Goal: Task Accomplishment & Management: Manage account settings

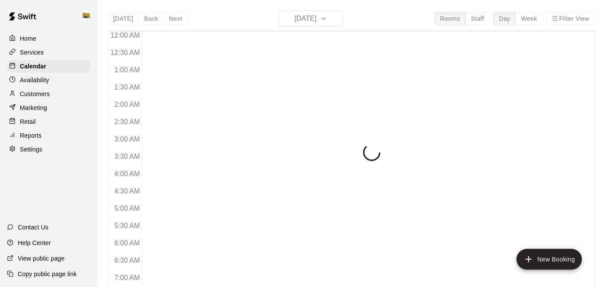
scroll to position [566, 0]
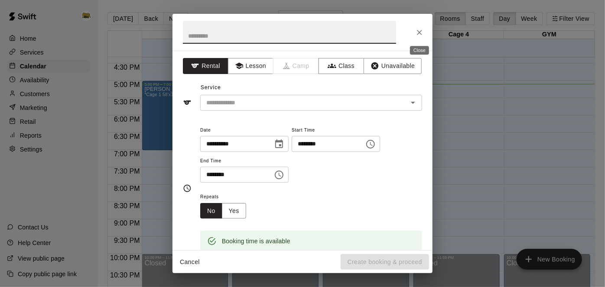
click at [420, 35] on icon "Close" at bounding box center [419, 32] width 9 height 9
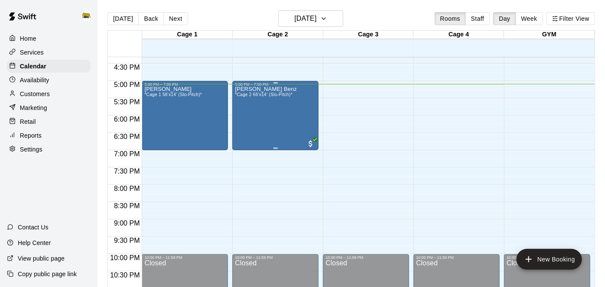
click at [285, 118] on div "Mack Benz *Cage 2 66'x14' (Slo-Pitch)*" at bounding box center [266, 230] width 62 height 287
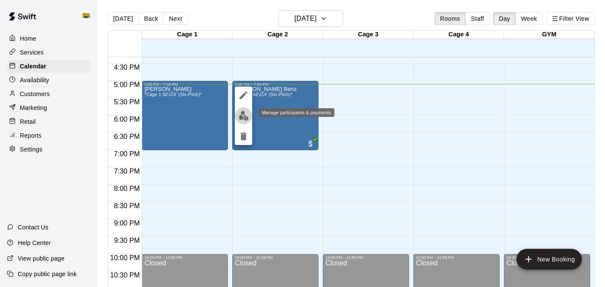
click at [243, 117] on img "edit" at bounding box center [244, 116] width 10 height 10
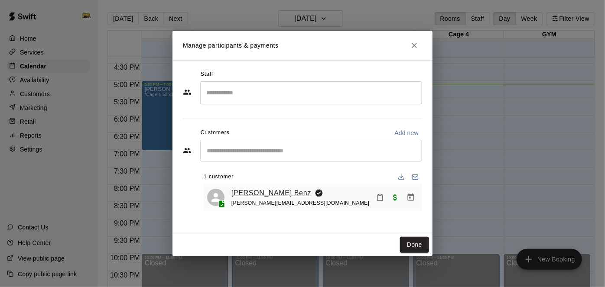
click at [259, 195] on link "[PERSON_NAME] Benz" at bounding box center [271, 193] width 80 height 11
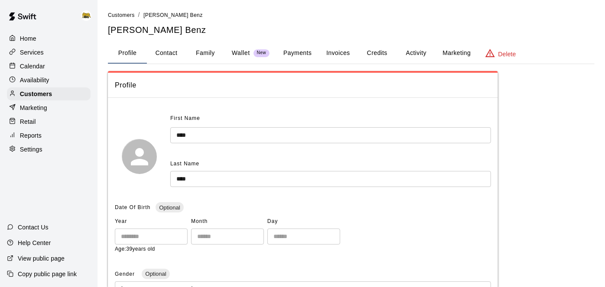
click at [324, 121] on div "First Name" at bounding box center [298, 119] width 256 height 14
click at [410, 52] on button "Activity" at bounding box center [415, 53] width 39 height 21
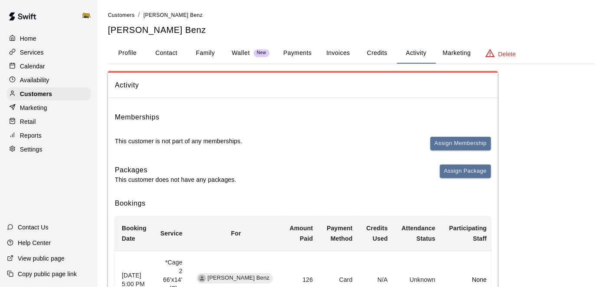
click at [307, 54] on button "Payments" at bounding box center [297, 53] width 42 height 21
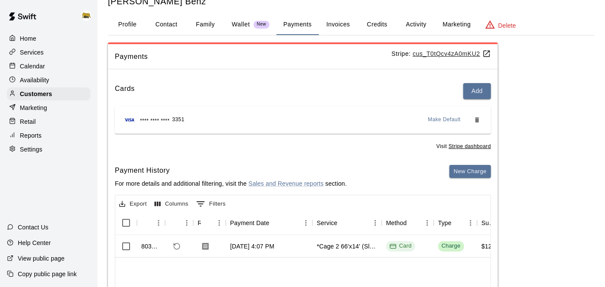
scroll to position [30, 0]
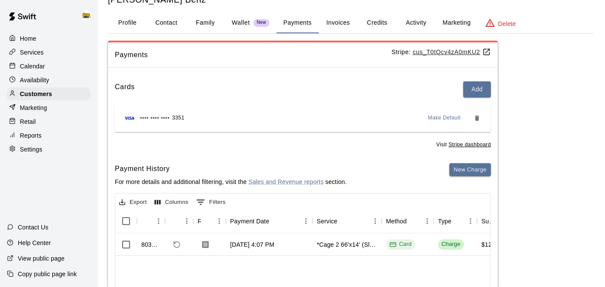
click at [129, 23] on button "Profile" at bounding box center [127, 23] width 39 height 21
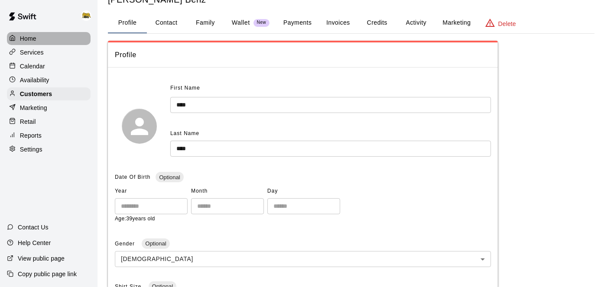
click at [37, 39] on div "Home" at bounding box center [49, 38] width 84 height 13
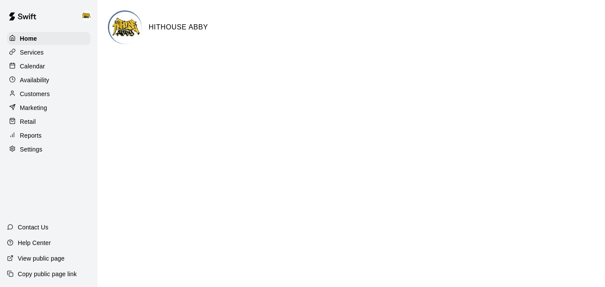
click at [41, 67] on p "Calendar" at bounding box center [32, 66] width 25 height 9
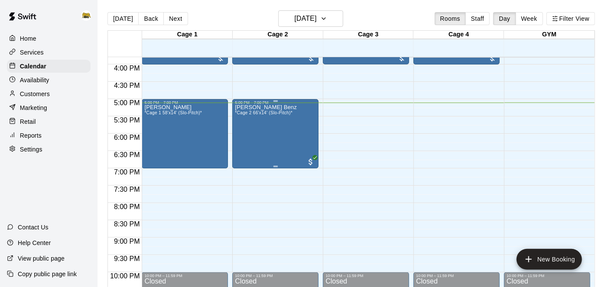
scroll to position [548, 0]
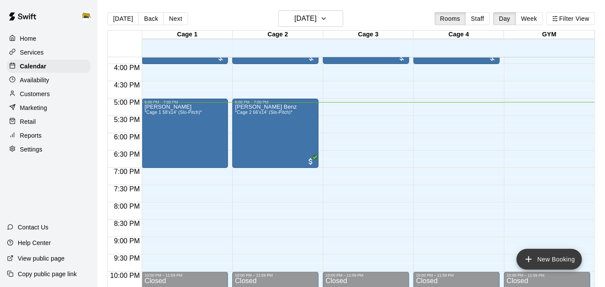
click at [532, 255] on icon "add" at bounding box center [528, 259] width 10 height 10
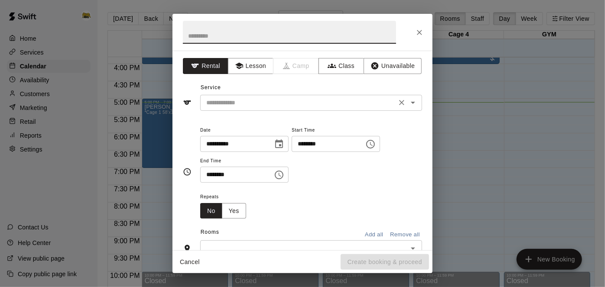
click at [413, 102] on icon "Open" at bounding box center [413, 103] width 4 height 2
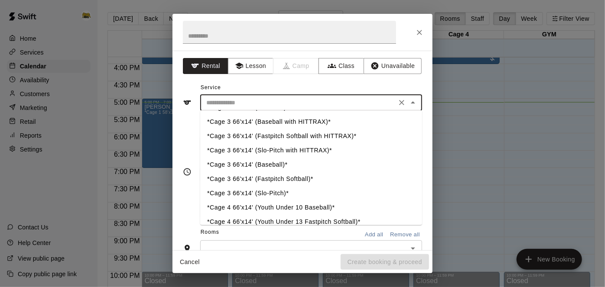
scroll to position [68, 0]
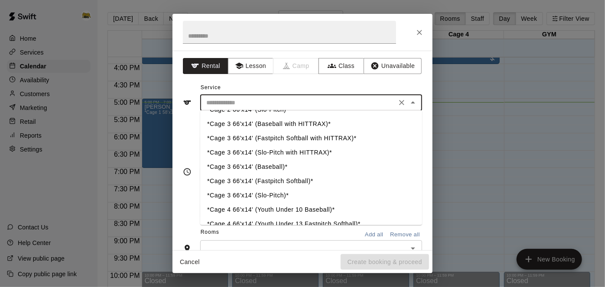
click at [310, 178] on li "*Cage 3 66'x14' (Fastpitch Softball)*" at bounding box center [311, 181] width 222 height 14
type input "**********"
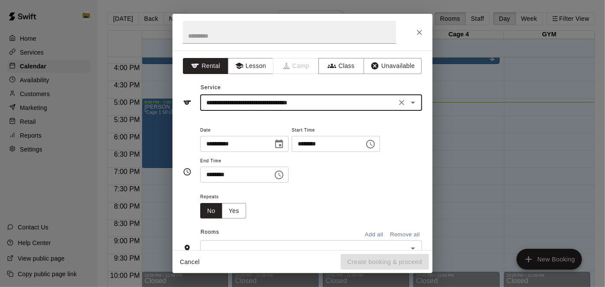
click at [291, 152] on input "********" at bounding box center [324, 144] width 67 height 16
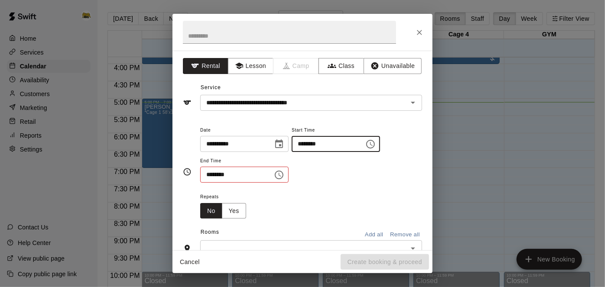
type input "********"
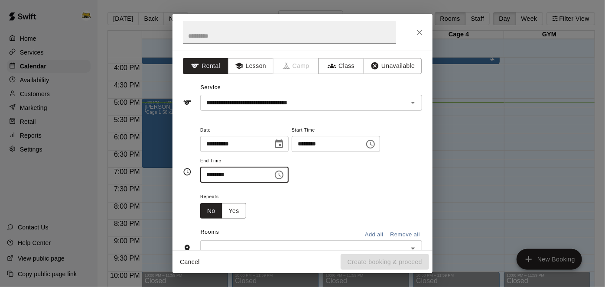
type input "********"
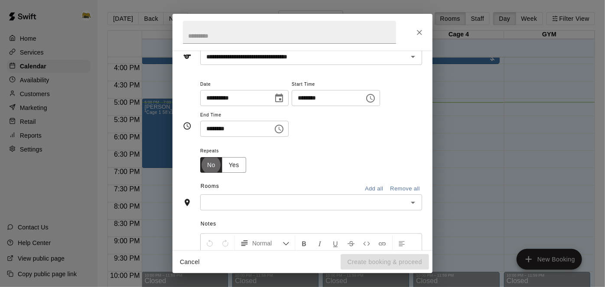
scroll to position [48, 0]
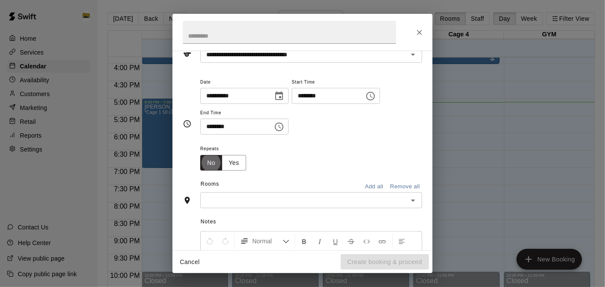
click at [412, 202] on icon "Open" at bounding box center [413, 201] width 4 height 2
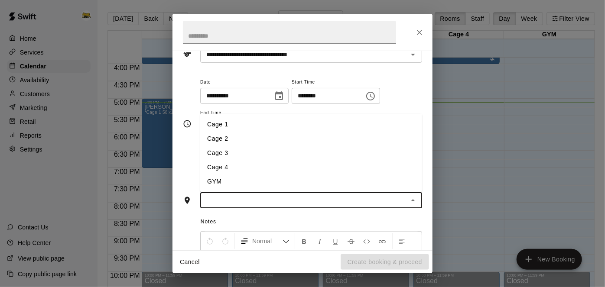
click at [312, 160] on li "Cage 3" at bounding box center [311, 153] width 222 height 14
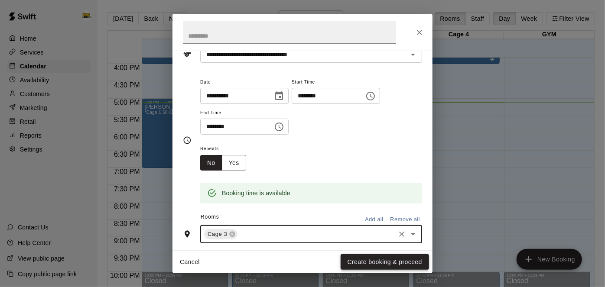
click at [386, 262] on button "Create booking & proceed" at bounding box center [384, 262] width 88 height 16
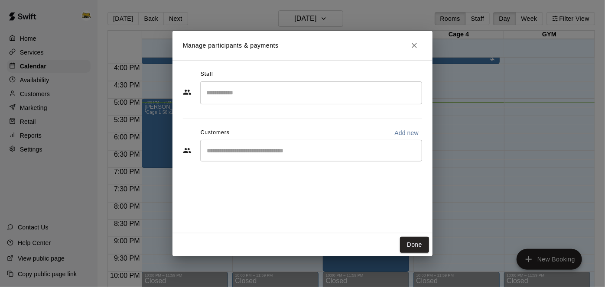
click at [384, 102] on div "​" at bounding box center [311, 92] width 222 height 23
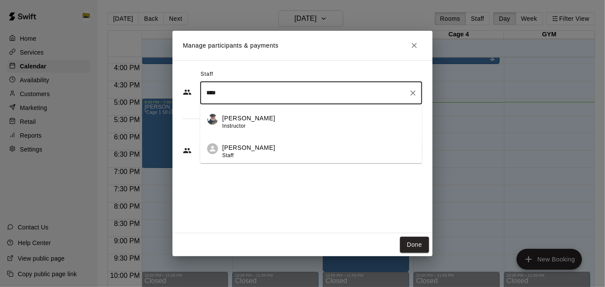
click at [302, 105] on li "Cam Janzen Instructor" at bounding box center [311, 118] width 222 height 29
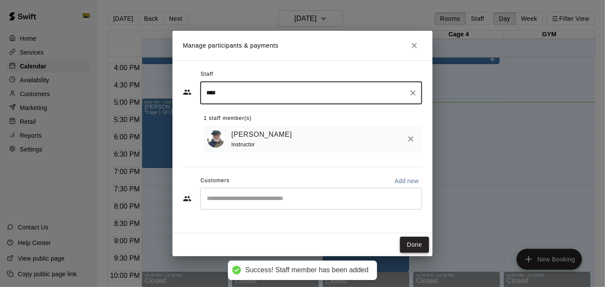
type input "***"
click at [416, 242] on button "Done" at bounding box center [414, 245] width 29 height 16
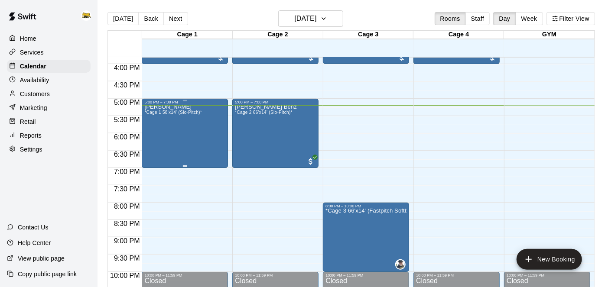
click at [201, 117] on div "Mack *Cage 1 58'x14' (Slo-Pitch)*" at bounding box center [184, 247] width 81 height 287
click at [152, 160] on button "delete" at bounding box center [152, 153] width 17 height 17
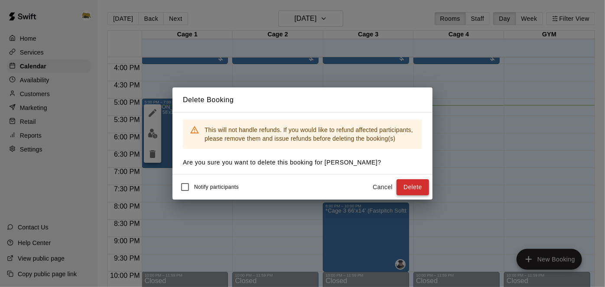
click at [417, 191] on button "Delete" at bounding box center [412, 187] width 32 height 16
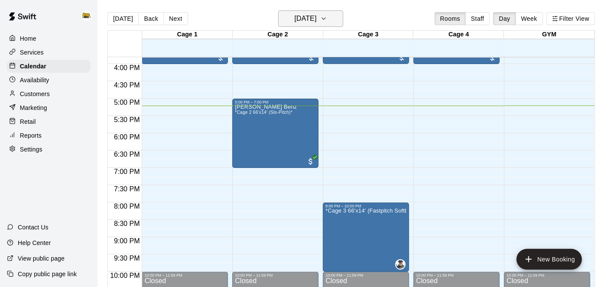
click at [294, 23] on h6 "[DATE]" at bounding box center [305, 19] width 22 height 12
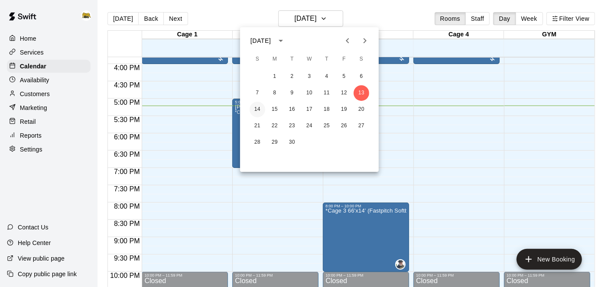
click at [259, 113] on button "14" at bounding box center [257, 110] width 16 height 16
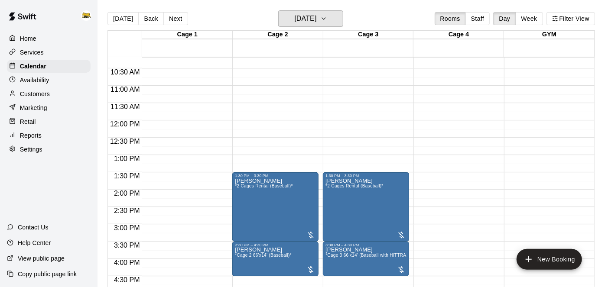
scroll to position [354, 0]
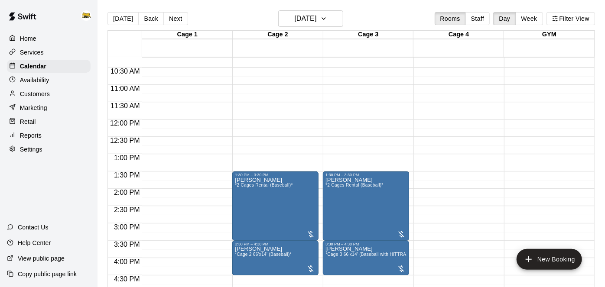
click at [326, 122] on div "12:00 AM – 10:00 AM Closed 1:30 PM – 3:30 PM Kevin Chabot *2 Cages Rental (Base…" at bounding box center [366, 119] width 86 height 831
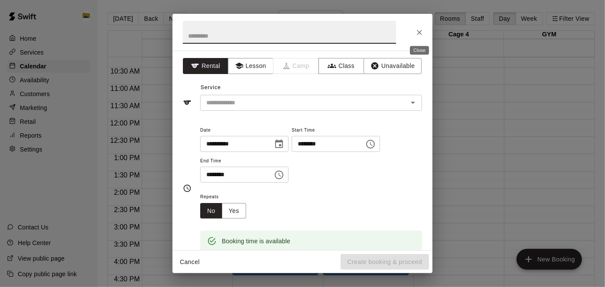
click at [417, 36] on icon "Close" at bounding box center [419, 32] width 9 height 9
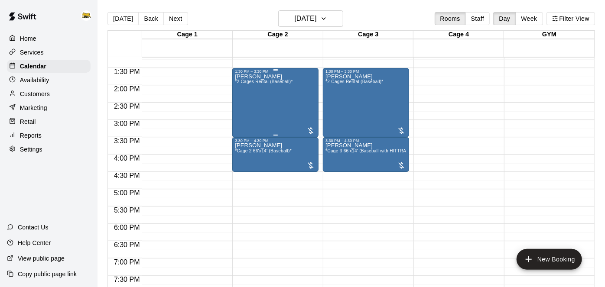
scroll to position [457, 0]
click at [328, 18] on button "[DATE]" at bounding box center [310, 18] width 65 height 16
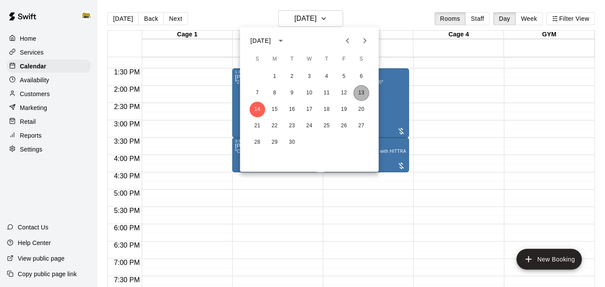
click at [366, 95] on button "13" at bounding box center [361, 93] width 16 height 16
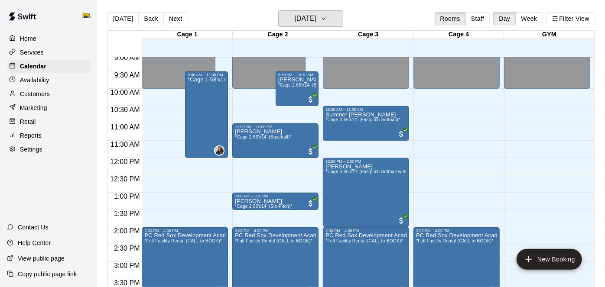
scroll to position [295, 0]
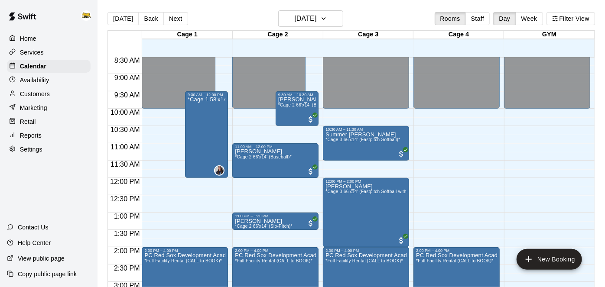
click at [67, 97] on div "Customers" at bounding box center [49, 93] width 84 height 13
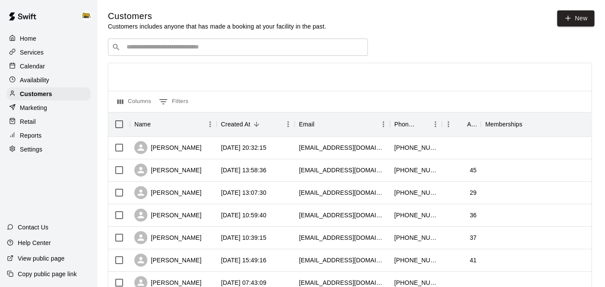
click at [256, 48] on input "Search customers by name or email" at bounding box center [244, 47] width 240 height 9
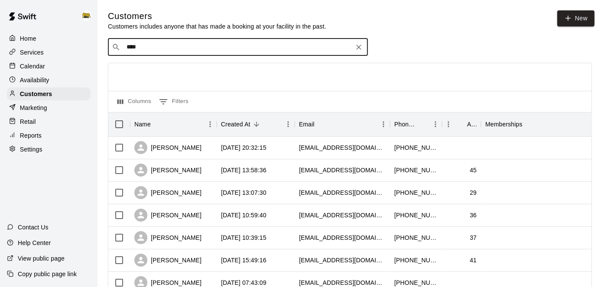
type input "*****"
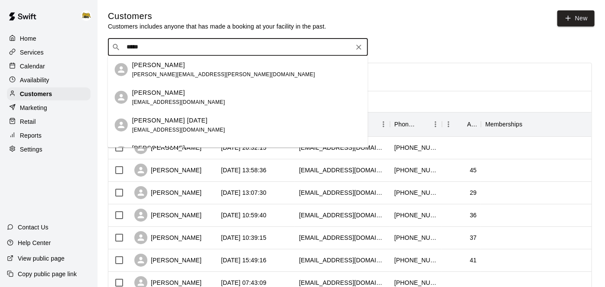
click at [202, 120] on div "Randa Friday randafriday@hotmail.com" at bounding box center [246, 125] width 229 height 19
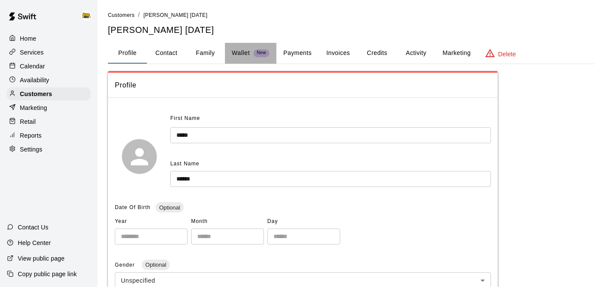
click at [245, 53] on p "Wallet" at bounding box center [241, 52] width 18 height 9
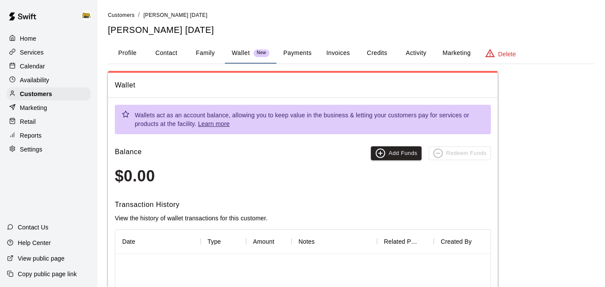
click at [304, 52] on button "Payments" at bounding box center [297, 53] width 42 height 21
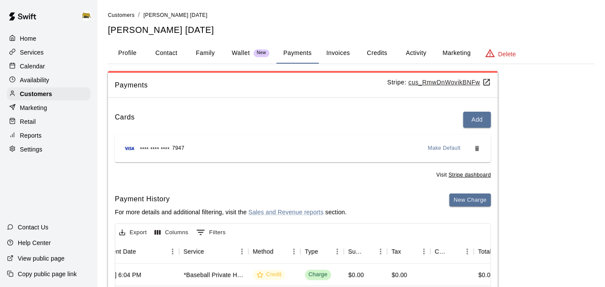
click at [159, 51] on button "Contact" at bounding box center [166, 53] width 39 height 21
select select "**"
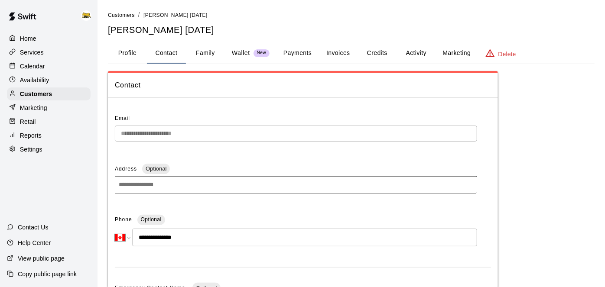
click at [95, 130] on div "**********" at bounding box center [302, 247] width 605 height 495
click at [300, 52] on button "Payments" at bounding box center [297, 53] width 42 height 21
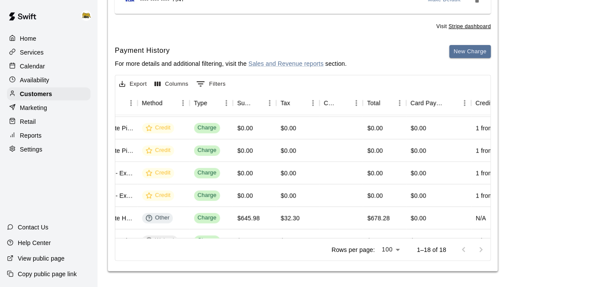
scroll to position [103, 0]
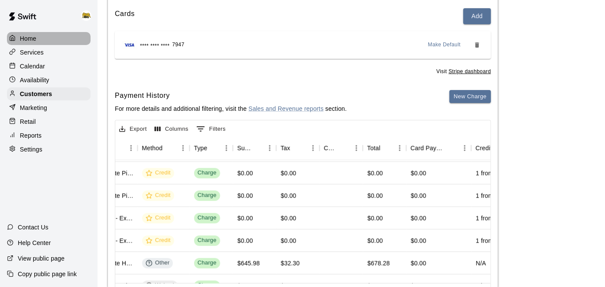
click at [39, 39] on div "Home" at bounding box center [49, 38] width 84 height 13
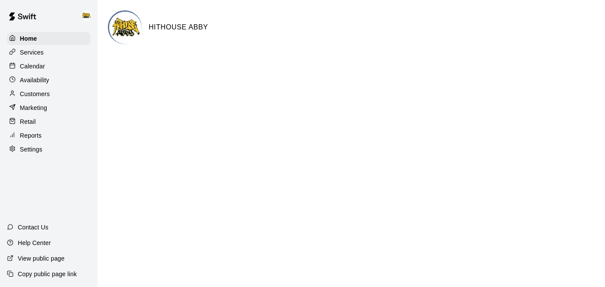
click at [30, 68] on p "Calendar" at bounding box center [32, 66] width 25 height 9
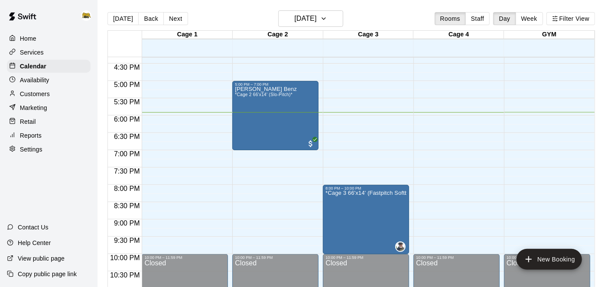
scroll to position [592, 0]
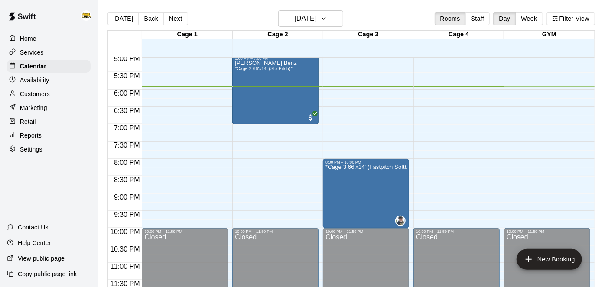
click at [428, 159] on div at bounding box center [302, 143] width 605 height 287
click at [311, 17] on h6 "[DATE]" at bounding box center [305, 19] width 22 height 12
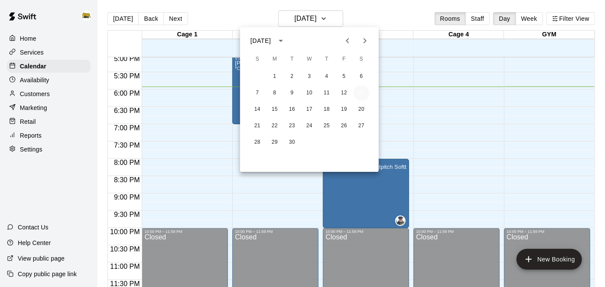
click at [361, 99] on button "13" at bounding box center [361, 93] width 16 height 16
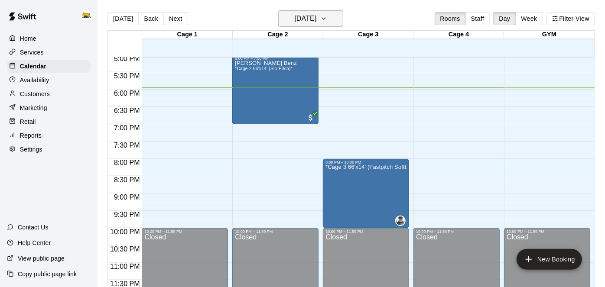
click at [294, 24] on h6 "[DATE]" at bounding box center [305, 19] width 22 height 12
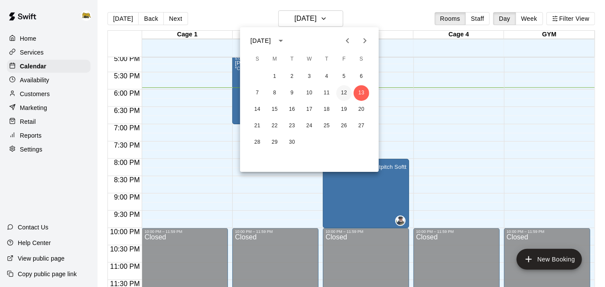
click at [344, 92] on button "12" at bounding box center [344, 93] width 16 height 16
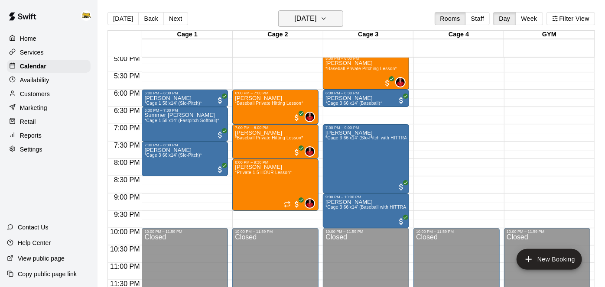
click at [316, 23] on h6 "Friday Sep 12" at bounding box center [305, 19] width 22 height 12
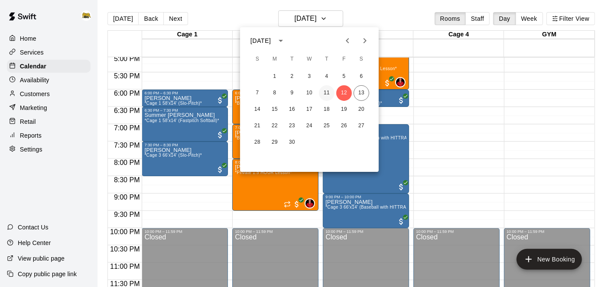
click at [327, 95] on button "11" at bounding box center [327, 93] width 16 height 16
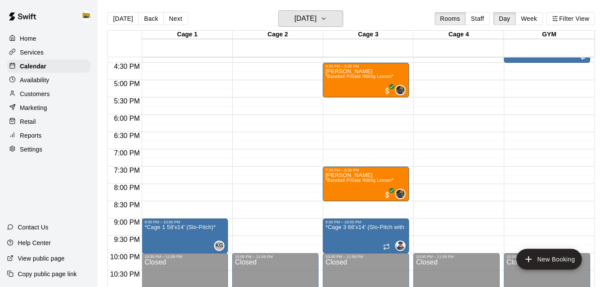
scroll to position [568, 0]
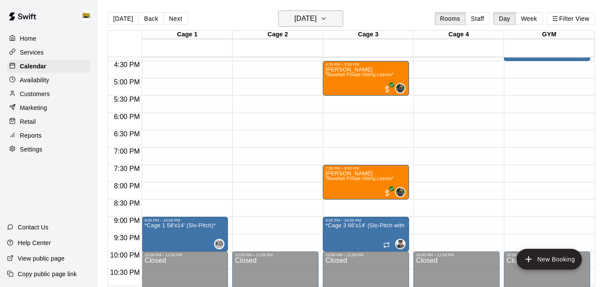
click at [307, 24] on h6 "Thursday Sep 11" at bounding box center [305, 19] width 22 height 12
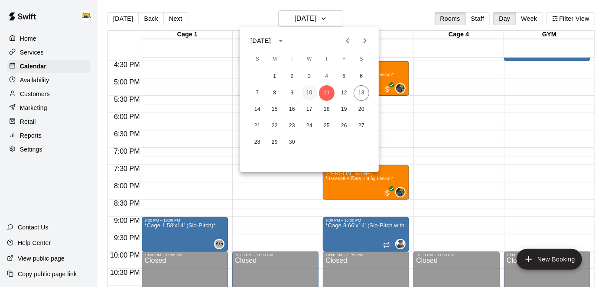
click at [309, 94] on button "10" at bounding box center [309, 93] width 16 height 16
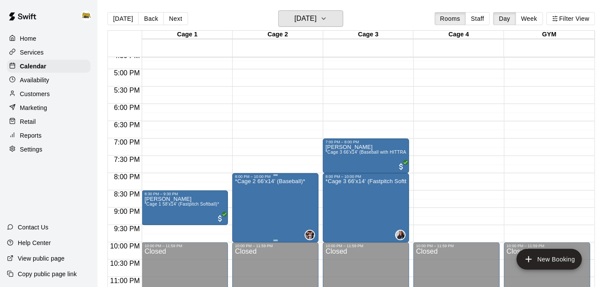
scroll to position [577, 0]
click at [343, 23] on button "Wednesday Sep 10" at bounding box center [310, 18] width 65 height 16
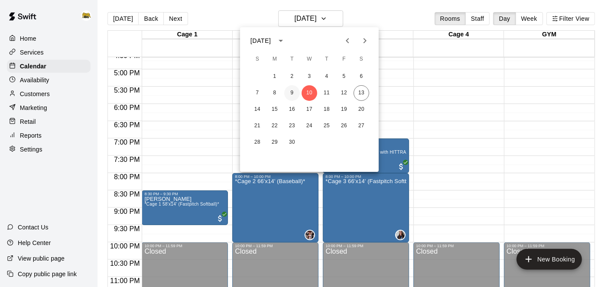
click at [285, 94] on button "9" at bounding box center [292, 93] width 16 height 16
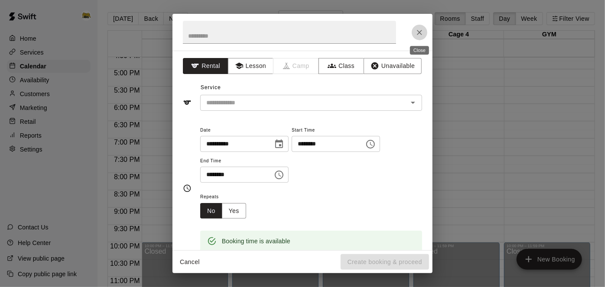
click at [420, 34] on icon "Close" at bounding box center [419, 32] width 9 height 9
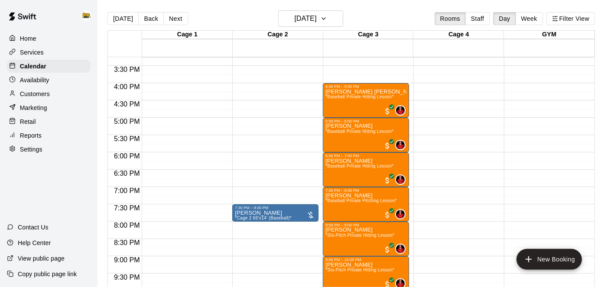
scroll to position [528, 0]
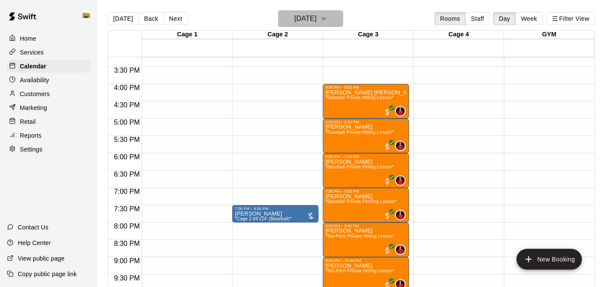
click at [314, 21] on h6 "Tuesday Sep 09" at bounding box center [305, 19] width 22 height 12
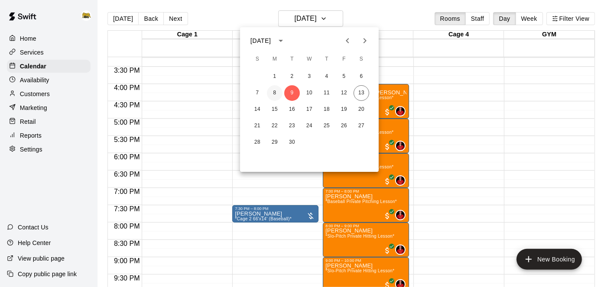
click at [275, 89] on button "8" at bounding box center [275, 93] width 16 height 16
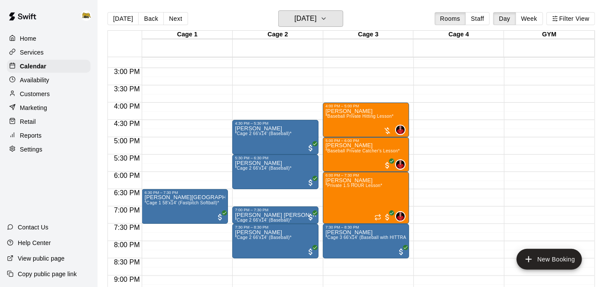
scroll to position [511, 0]
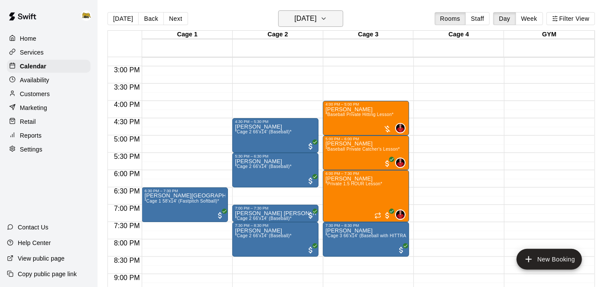
click at [327, 22] on icon "button" at bounding box center [323, 18] width 7 height 10
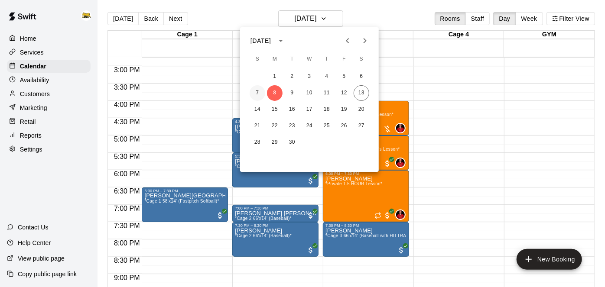
click at [259, 94] on button "7" at bounding box center [257, 93] width 16 height 16
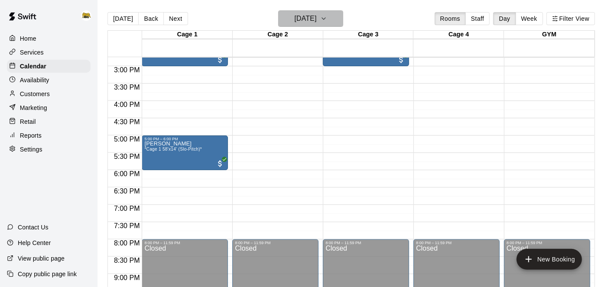
click at [333, 25] on button "Sunday Sep 07" at bounding box center [310, 18] width 65 height 16
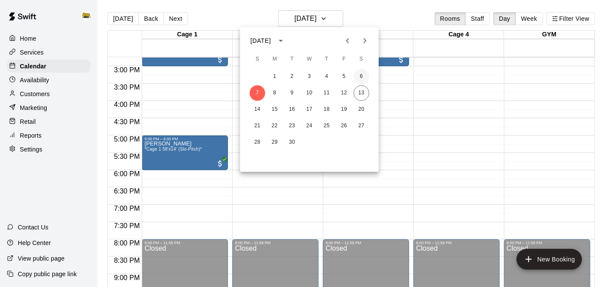
click at [359, 79] on button "6" at bounding box center [361, 77] width 16 height 16
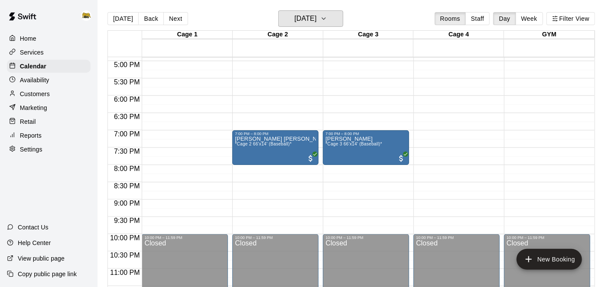
scroll to position [587, 0]
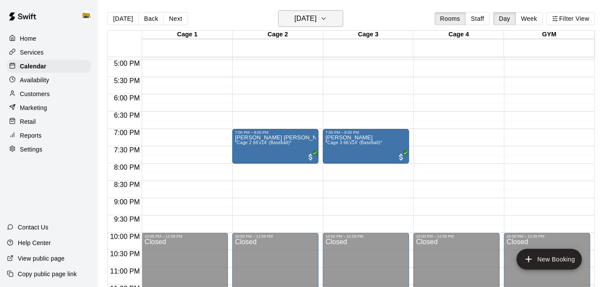
click at [316, 18] on h6 "Saturday Sep 06" at bounding box center [305, 19] width 22 height 12
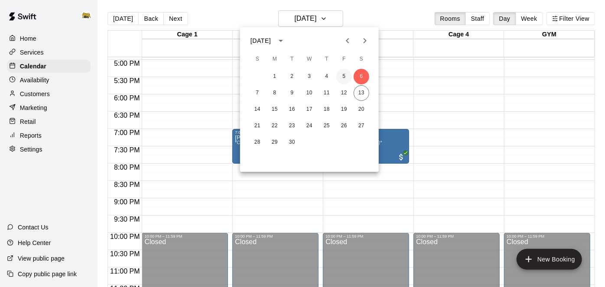
click at [346, 78] on button "5" at bounding box center [344, 77] width 16 height 16
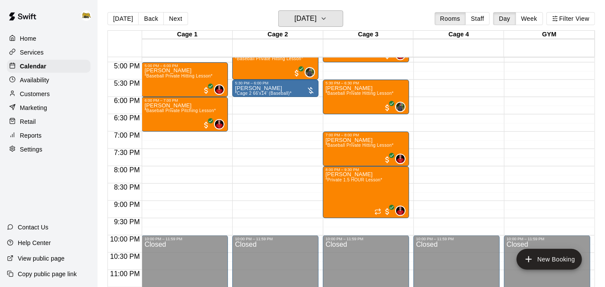
scroll to position [588, 0]
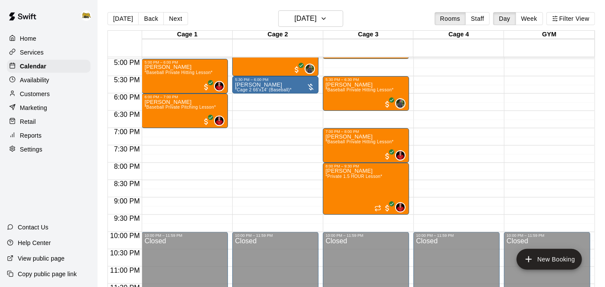
click at [323, 2] on main "Today Back Next Friday Sep 05 Rooms Staff Day Week Filter View Cage 1 05 Fri Ca…" at bounding box center [350, 150] width 507 height 301
click at [316, 14] on h6 "Friday Sep 05" at bounding box center [305, 19] width 22 height 12
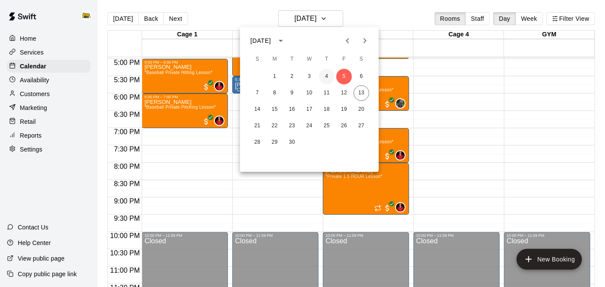
click at [327, 78] on button "4" at bounding box center [327, 77] width 16 height 16
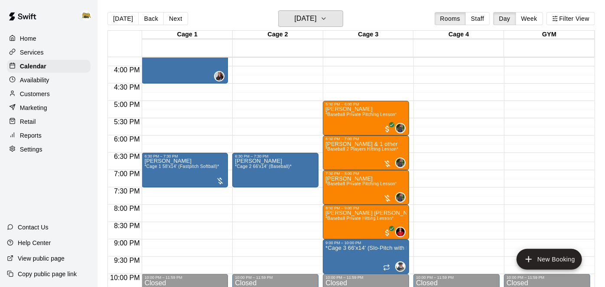
scroll to position [547, 0]
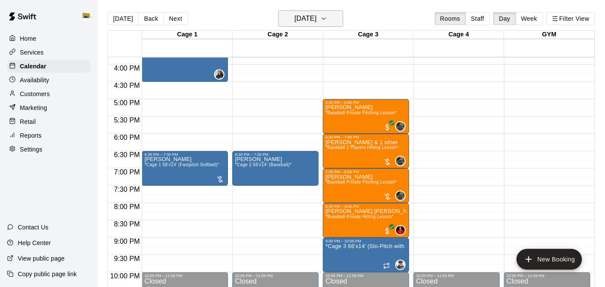
click at [301, 24] on h6 "Thursday Sep 04" at bounding box center [305, 19] width 22 height 12
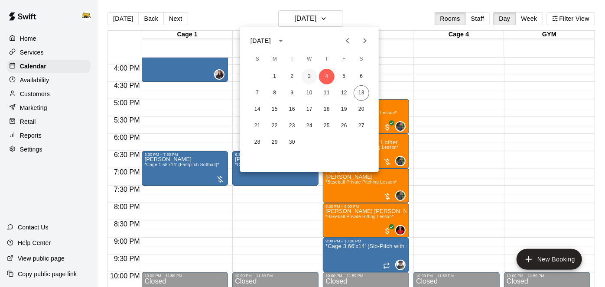
click at [310, 76] on button "3" at bounding box center [309, 77] width 16 height 16
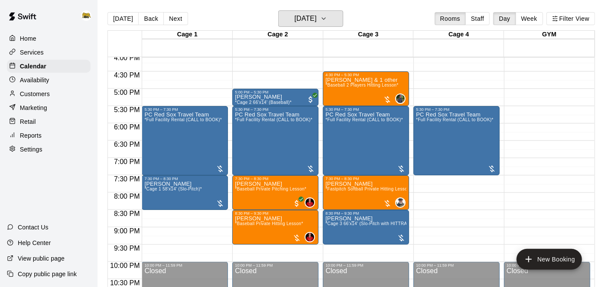
scroll to position [558, 0]
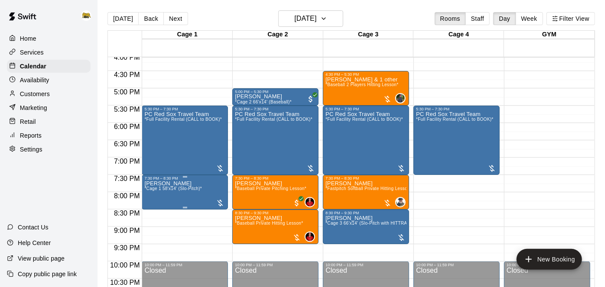
click at [194, 190] on span "*Cage 1 58'x14' (Slo-Pitch)*" at bounding box center [173, 188] width 58 height 5
click at [151, 218] on img "edit" at bounding box center [153, 215] width 10 height 10
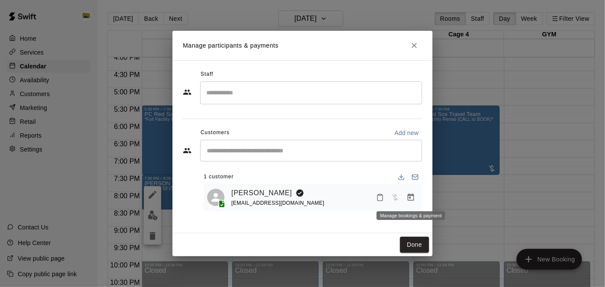
click at [413, 200] on icon "Manage bookings & payment" at bounding box center [410, 197] width 6 height 7
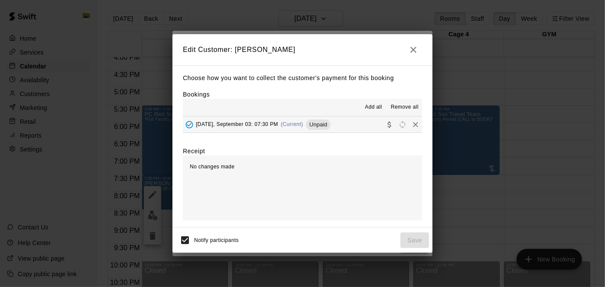
click at [353, 129] on button "Wednesday, September 03: 07:30 PM (Current) Unpaid" at bounding box center [302, 124] width 239 height 16
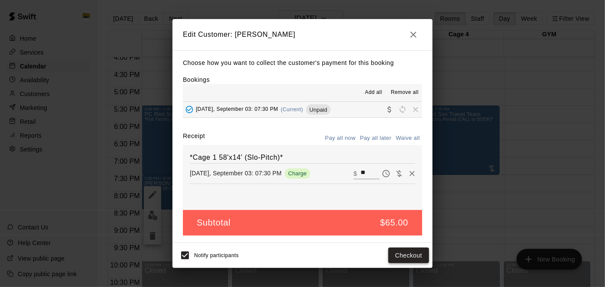
click at [398, 255] on button "Checkout" at bounding box center [408, 256] width 41 height 16
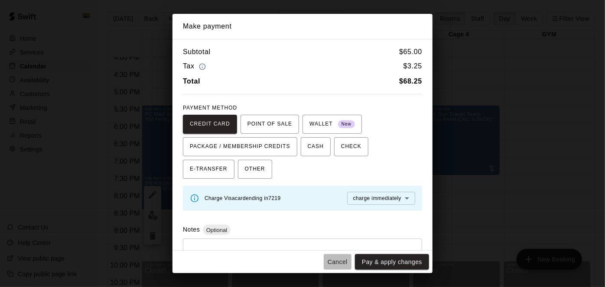
click at [338, 262] on button "Cancel" at bounding box center [337, 262] width 28 height 16
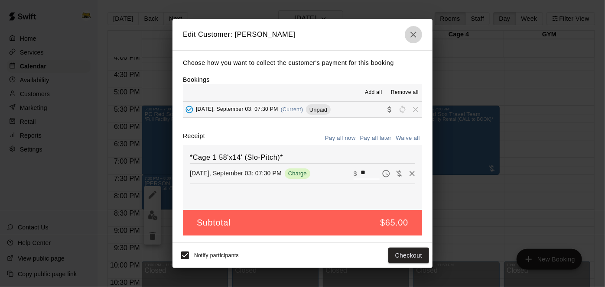
click at [410, 39] on icon "button" at bounding box center [413, 34] width 10 height 10
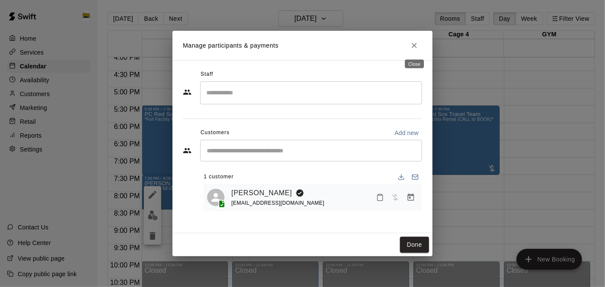
click at [414, 41] on button "Close" at bounding box center [414, 46] width 16 height 16
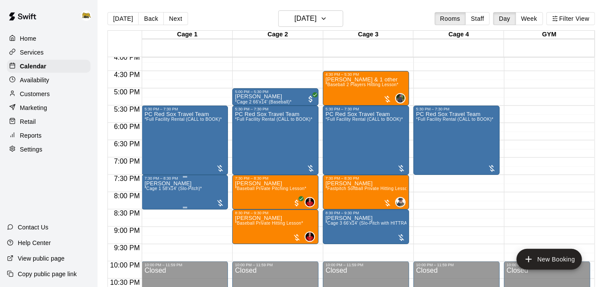
click at [166, 189] on span "*Cage 1 58'x14' (Slo-Pitch)*" at bounding box center [173, 188] width 58 height 5
click at [152, 217] on img "edit" at bounding box center [153, 215] width 10 height 10
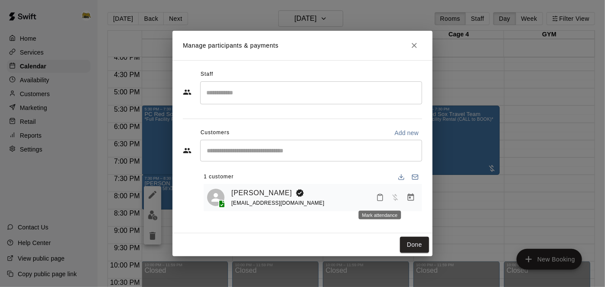
click at [383, 199] on icon "Mark attendance" at bounding box center [380, 198] width 8 height 8
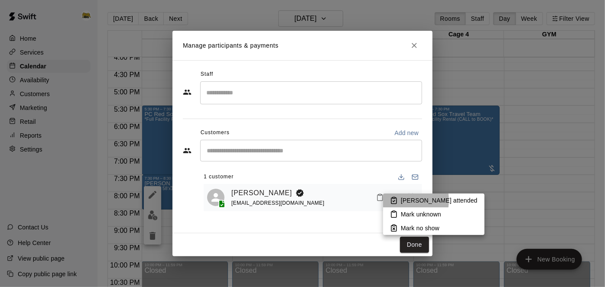
click at [396, 200] on icon at bounding box center [393, 201] width 5 height 6
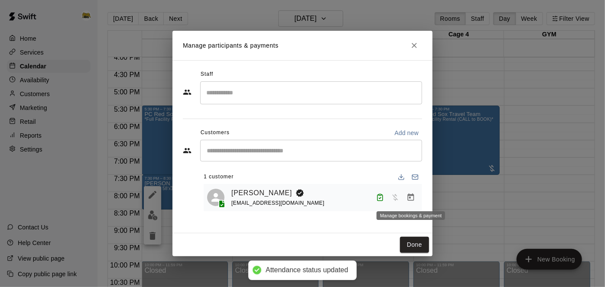
click at [409, 198] on icon "Manage bookings & payment" at bounding box center [410, 197] width 6 height 7
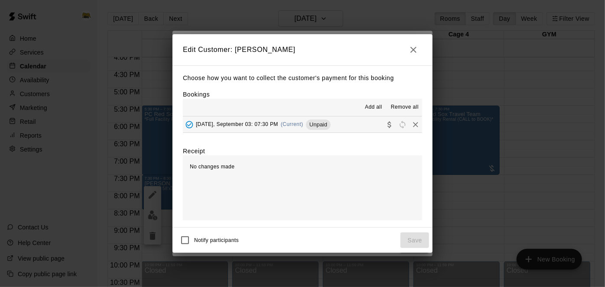
click at [367, 110] on span "Add all" at bounding box center [373, 107] width 17 height 9
click at [380, 105] on span "Add all" at bounding box center [373, 107] width 17 height 9
click at [370, 104] on span "Add all" at bounding box center [373, 107] width 17 height 9
click at [359, 123] on button "Wednesday, September 03: 07:30 PM (Current) Unpaid" at bounding box center [302, 124] width 239 height 16
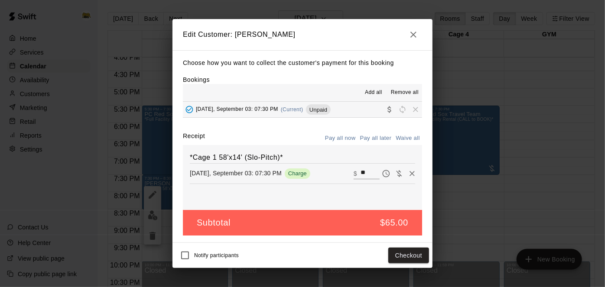
click at [400, 138] on button "Waive all" at bounding box center [407, 138] width 29 height 13
type input "*"
click at [414, 255] on button "Save" at bounding box center [414, 256] width 29 height 16
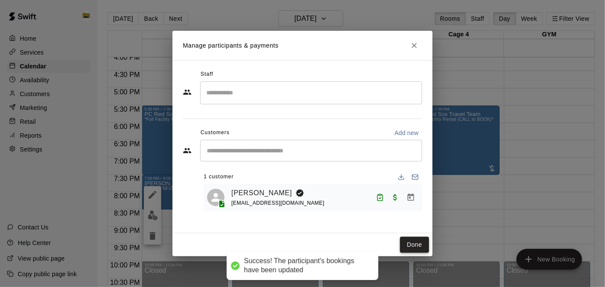
click at [419, 245] on button "Done" at bounding box center [414, 245] width 29 height 16
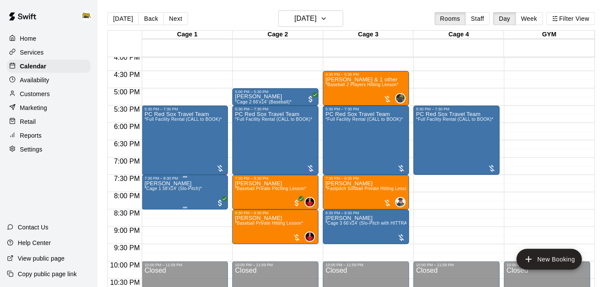
click at [153, 193] on icon "edit" at bounding box center [152, 189] width 10 height 10
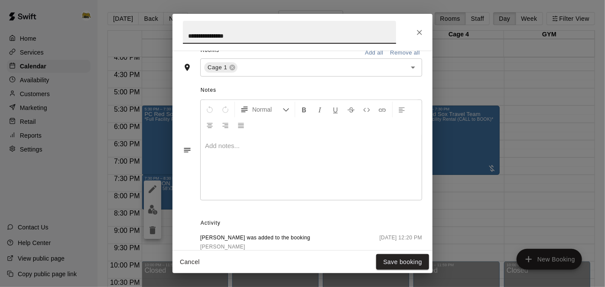
scroll to position [235, 0]
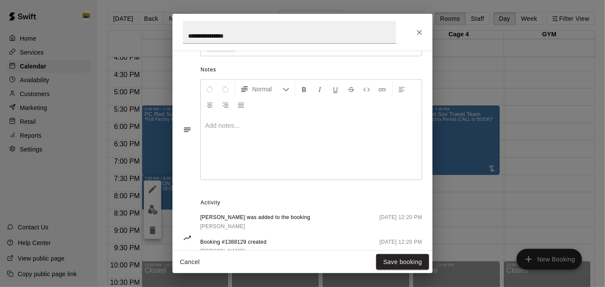
click at [283, 180] on div at bounding box center [310, 147] width 221 height 65
click at [413, 265] on button "Save booking" at bounding box center [402, 262] width 53 height 16
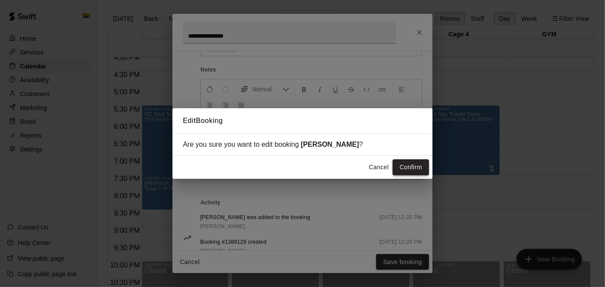
click at [404, 172] on button "Confirm" at bounding box center [410, 167] width 36 height 16
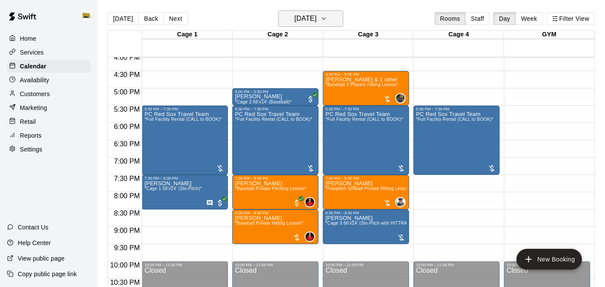
click at [343, 20] on button "Wednesday Sep 03" at bounding box center [310, 18] width 65 height 16
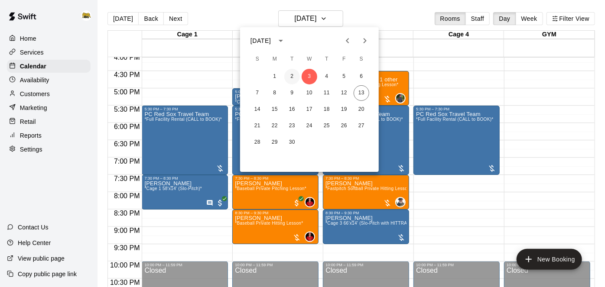
click at [291, 78] on button "2" at bounding box center [292, 77] width 16 height 16
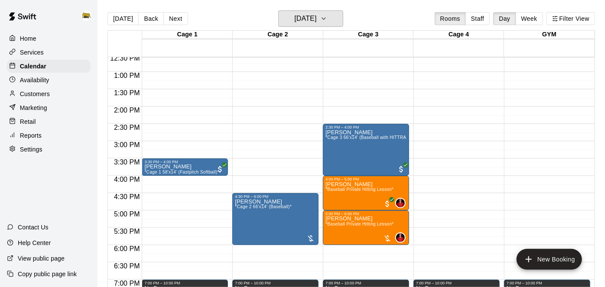
scroll to position [436, 0]
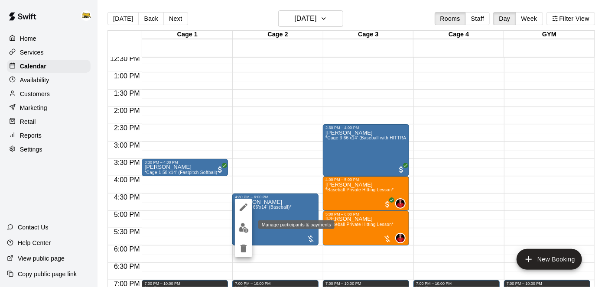
click at [241, 230] on img "edit" at bounding box center [244, 228] width 10 height 10
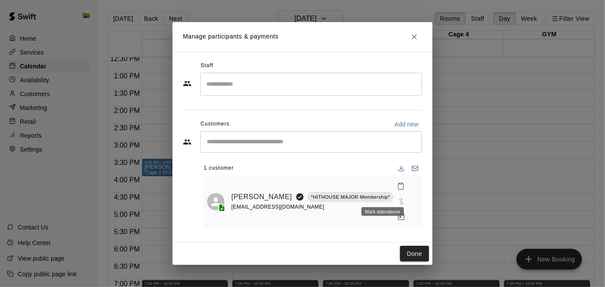
click at [397, 190] on icon "Mark attendance" at bounding box center [401, 186] width 8 height 8
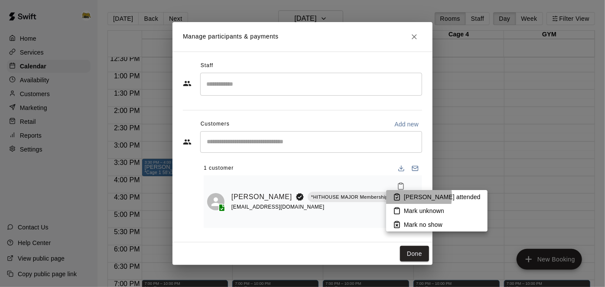
click at [394, 196] on icon at bounding box center [397, 197] width 8 height 8
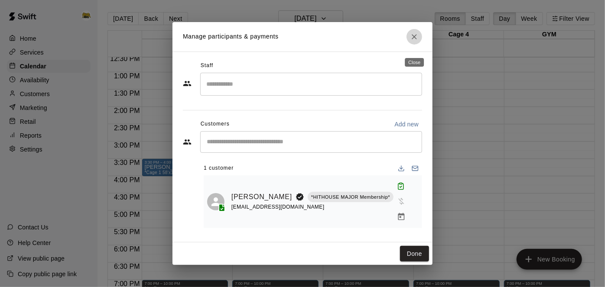
click at [417, 41] on icon "Close" at bounding box center [414, 36] width 9 height 9
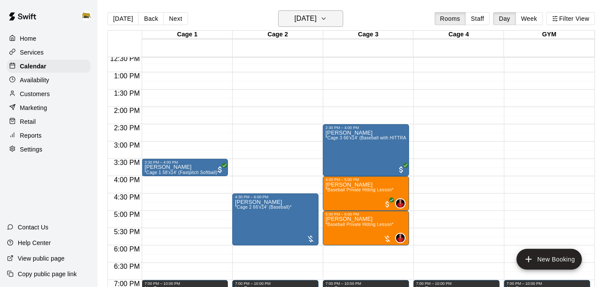
click at [314, 20] on h6 "Tuesday Sep 02" at bounding box center [305, 19] width 22 height 12
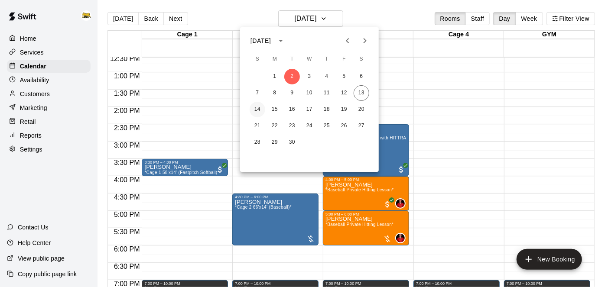
click at [255, 109] on button "14" at bounding box center [257, 110] width 16 height 16
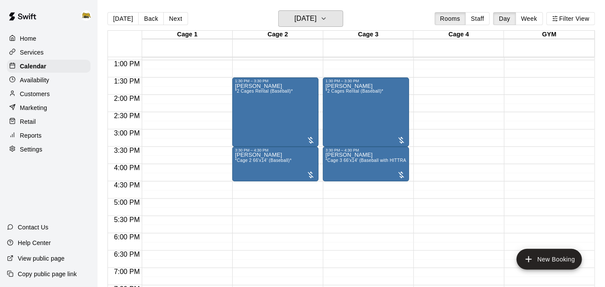
scroll to position [448, 0]
click at [414, 90] on div "12:00 AM – 10:00 AM Closed 8:00 PM – 11:59 PM Closed" at bounding box center [456, 24] width 86 height 831
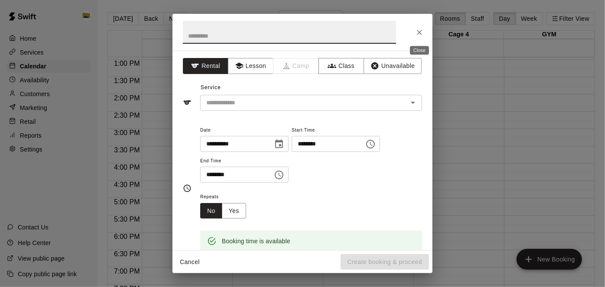
click at [420, 30] on icon "Close" at bounding box center [419, 32] width 9 height 9
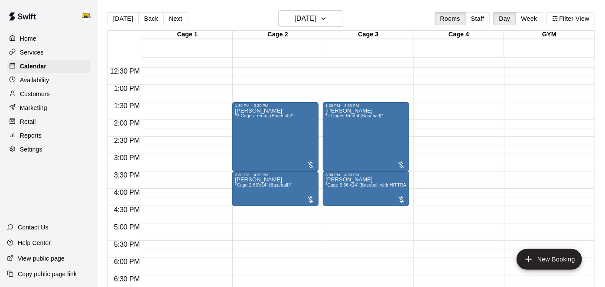
scroll to position [424, 0]
click at [313, 20] on h6 "[DATE]" at bounding box center [305, 19] width 22 height 12
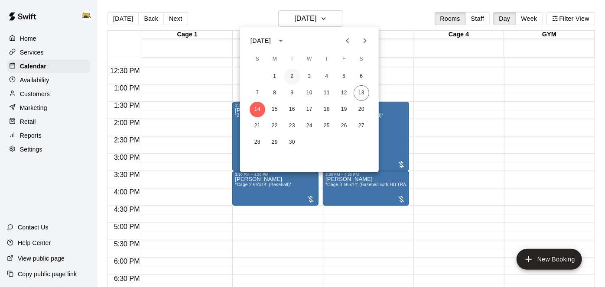
click at [293, 77] on button "2" at bounding box center [292, 77] width 16 height 16
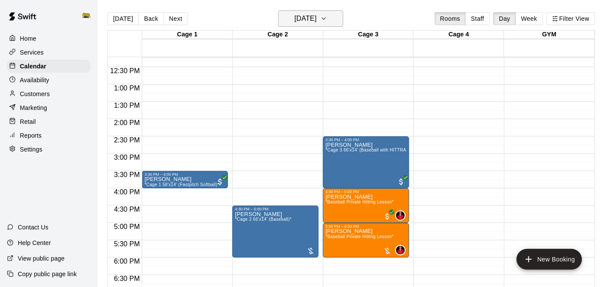
click at [330, 23] on button "Tuesday Sep 02" at bounding box center [310, 18] width 65 height 16
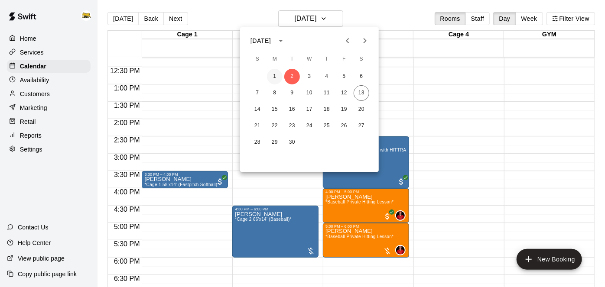
click at [280, 75] on button "1" at bounding box center [275, 77] width 16 height 16
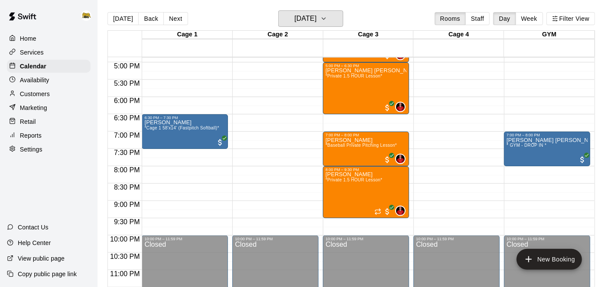
scroll to position [592, 0]
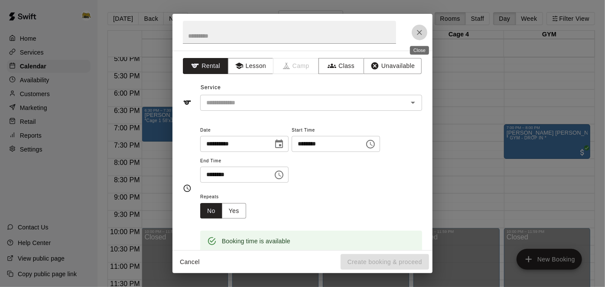
click at [421, 32] on icon "Close" at bounding box center [419, 32] width 9 height 9
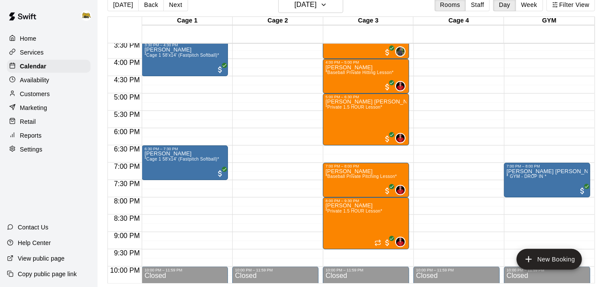
scroll to position [0, 0]
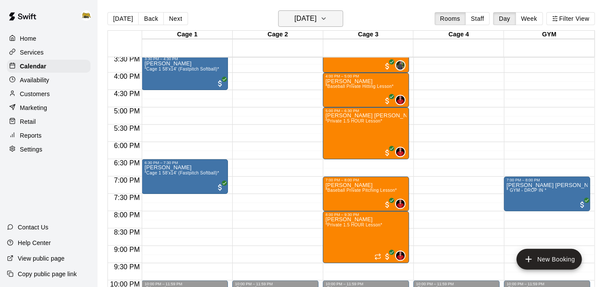
click at [300, 17] on h6 "Monday Sep 01" at bounding box center [305, 19] width 22 height 12
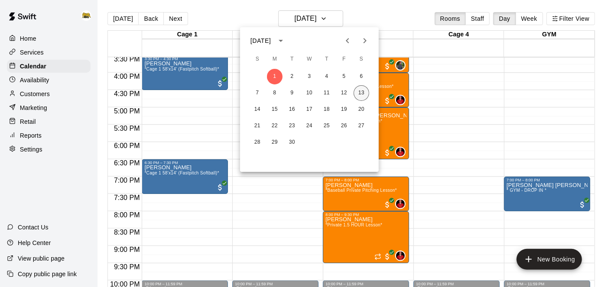
click at [359, 92] on button "13" at bounding box center [361, 93] width 16 height 16
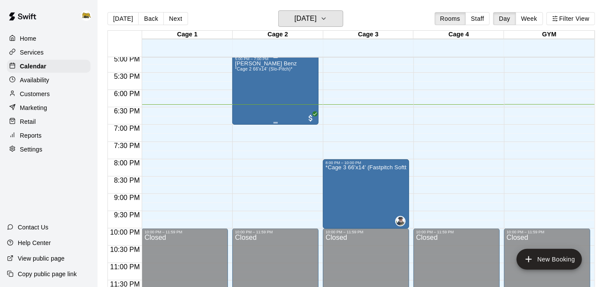
scroll to position [552, 0]
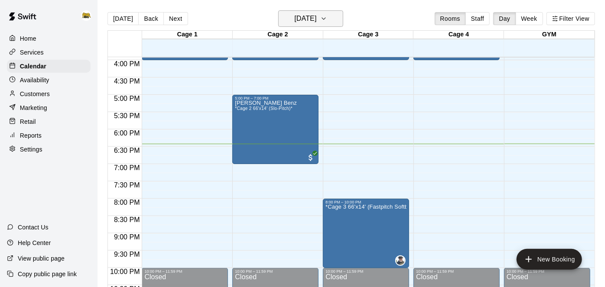
click at [299, 20] on h6 "[DATE]" at bounding box center [305, 19] width 22 height 12
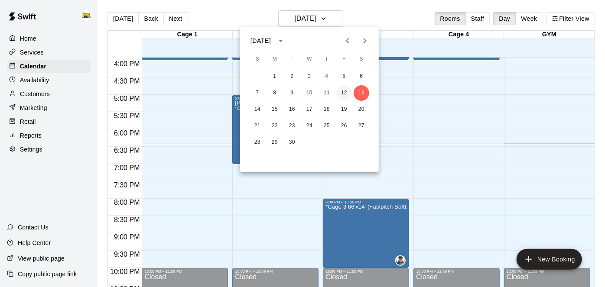
click at [346, 92] on button "12" at bounding box center [344, 93] width 16 height 16
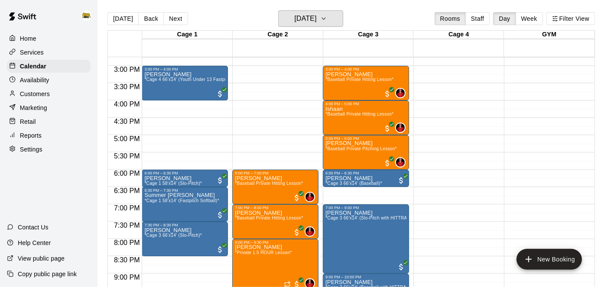
scroll to position [509, 0]
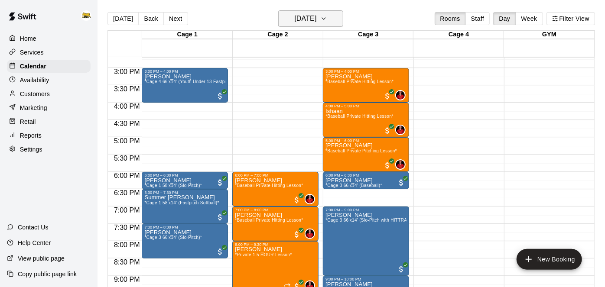
click at [327, 23] on icon "button" at bounding box center [323, 18] width 7 height 10
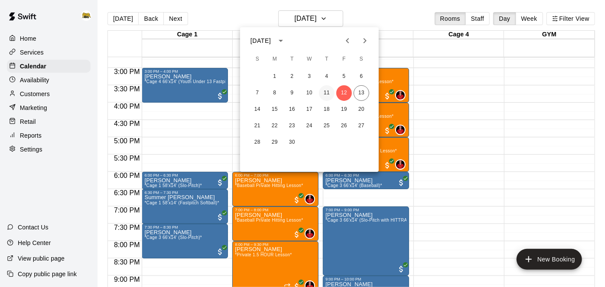
click at [329, 91] on button "11" at bounding box center [327, 93] width 16 height 16
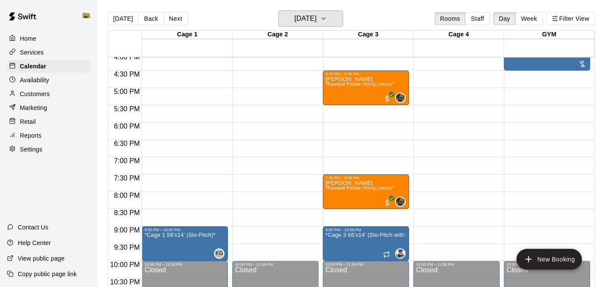
scroll to position [559, 0]
click at [319, 94] on div at bounding box center [278, 92] width 90 height 9
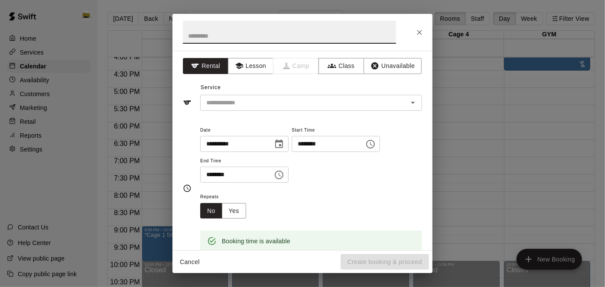
click at [183, 264] on button "Cancel" at bounding box center [190, 262] width 28 height 16
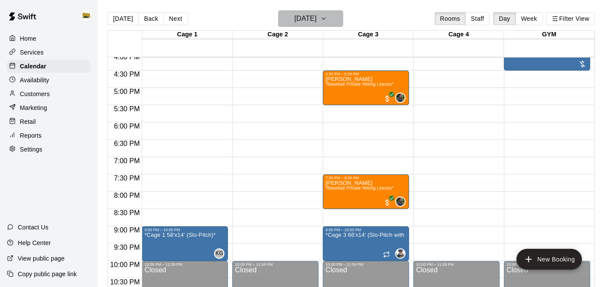
click at [325, 26] on button "Thursday Sep 11" at bounding box center [310, 18] width 65 height 16
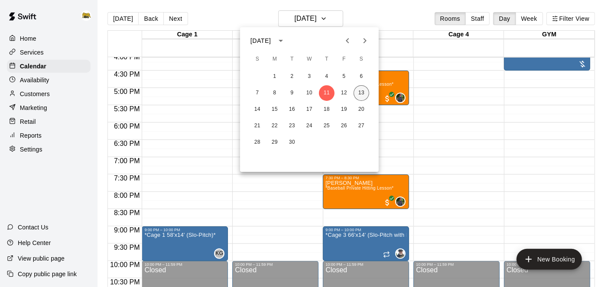
click at [363, 93] on button "13" at bounding box center [361, 93] width 16 height 16
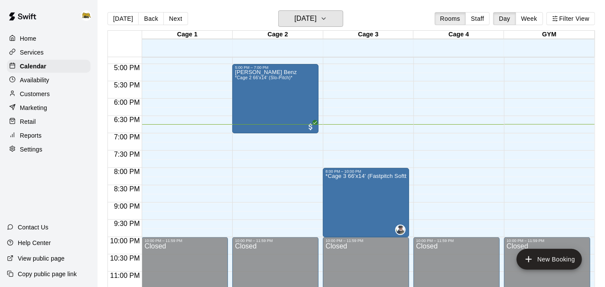
scroll to position [584, 0]
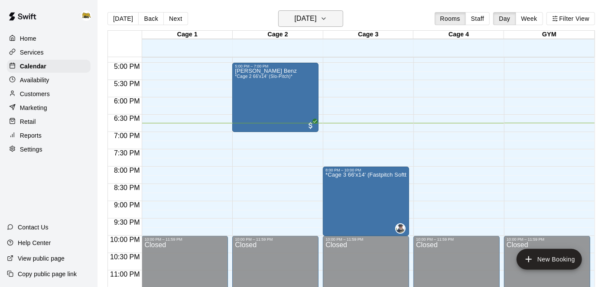
click at [340, 19] on button "[DATE]" at bounding box center [310, 18] width 65 height 16
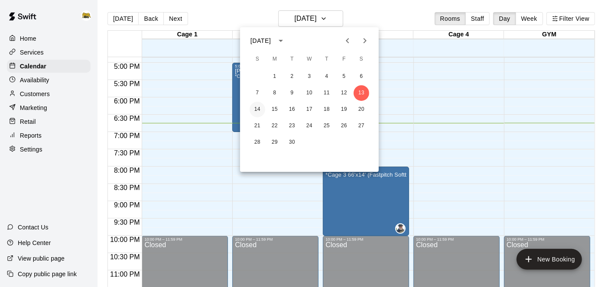
click at [258, 107] on button "14" at bounding box center [257, 110] width 16 height 16
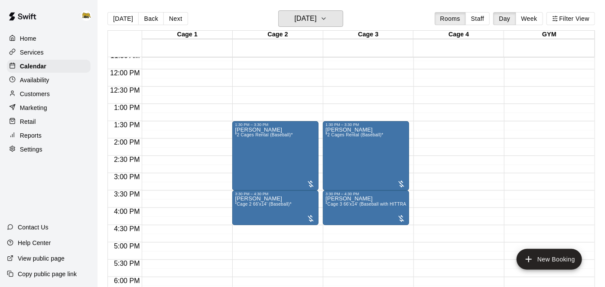
scroll to position [404, 0]
click at [296, 26] on button "[DATE]" at bounding box center [310, 18] width 65 height 16
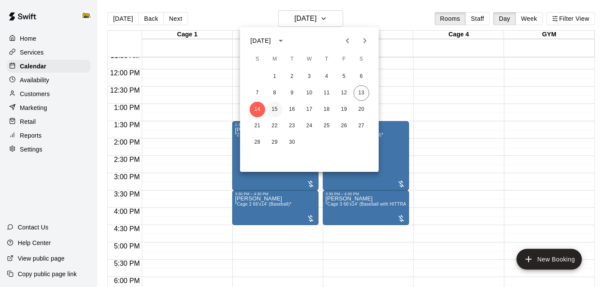
click at [278, 108] on button "15" at bounding box center [275, 110] width 16 height 16
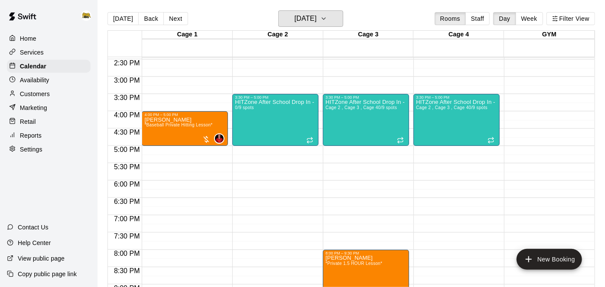
scroll to position [513, 0]
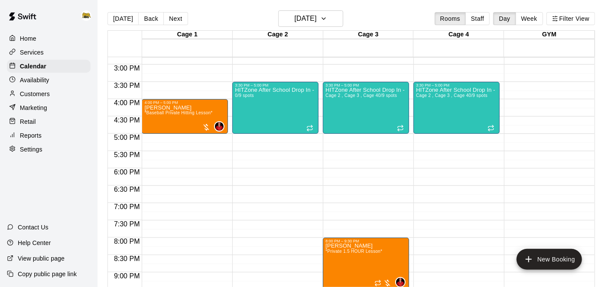
click at [39, 79] on p "Availability" at bounding box center [34, 80] width 29 height 9
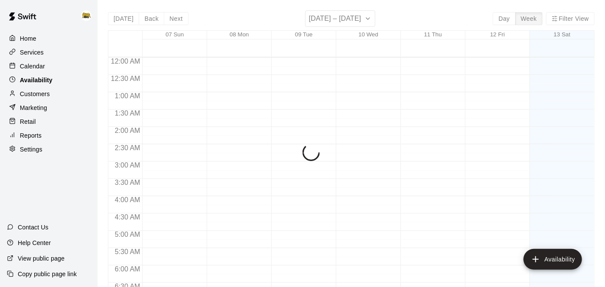
scroll to position [592, 0]
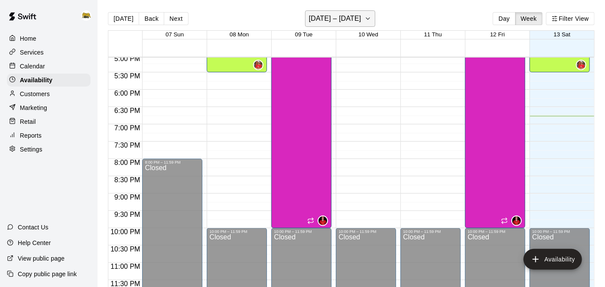
click at [333, 17] on h6 "September 07 – 13" at bounding box center [335, 19] width 52 height 12
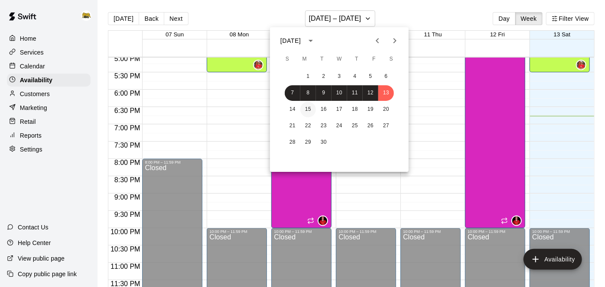
click at [309, 110] on button "15" at bounding box center [308, 110] width 16 height 16
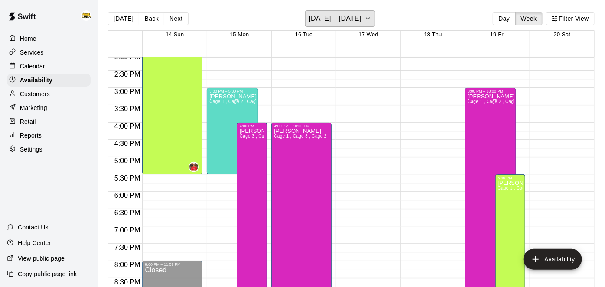
scroll to position [488, 0]
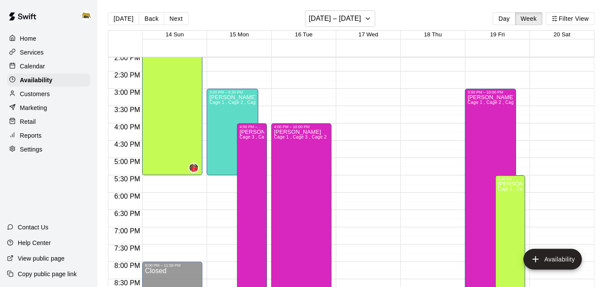
click at [32, 68] on p "Calendar" at bounding box center [32, 66] width 25 height 9
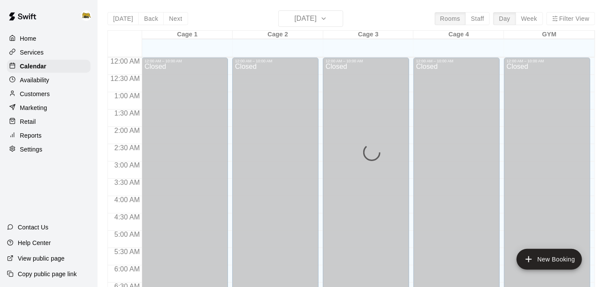
scroll to position [566, 0]
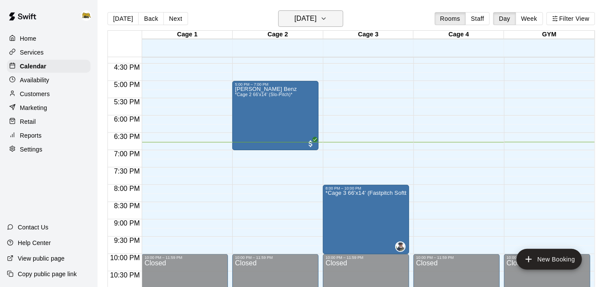
click at [316, 18] on h6 "[DATE]" at bounding box center [305, 19] width 22 height 12
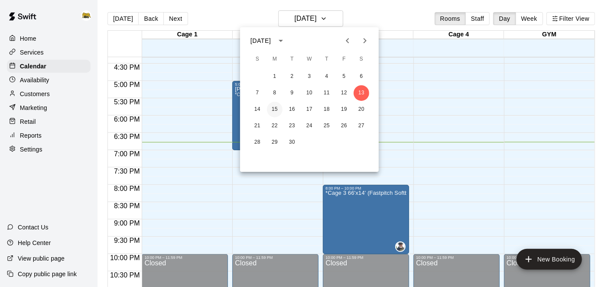
click at [274, 110] on button "15" at bounding box center [275, 110] width 16 height 16
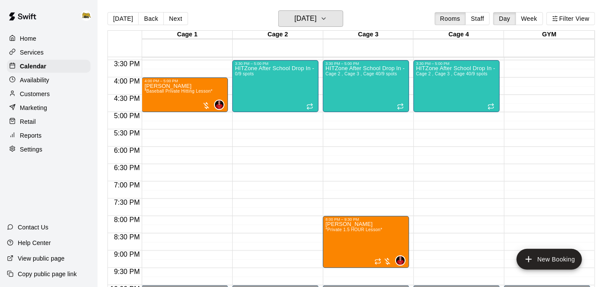
scroll to position [537, 0]
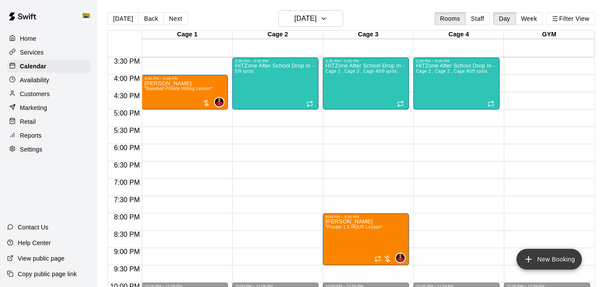
click at [533, 261] on icon "add" at bounding box center [528, 259] width 10 height 10
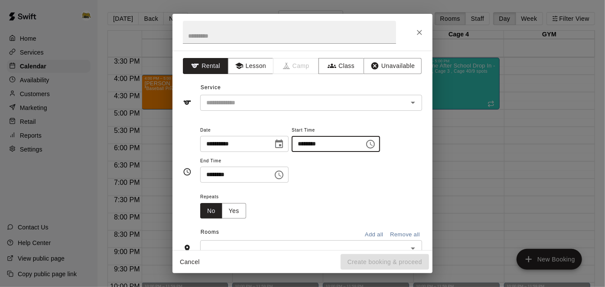
click at [291, 152] on input "********" at bounding box center [324, 144] width 67 height 16
type input "********"
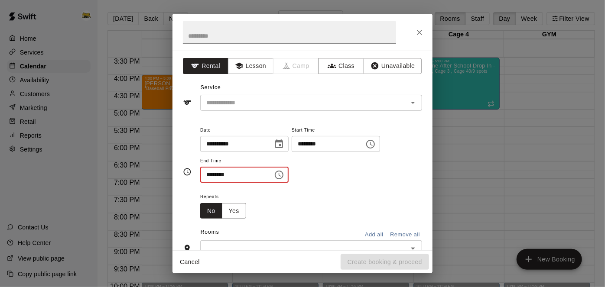
click at [190, 264] on button "Cancel" at bounding box center [190, 262] width 28 height 16
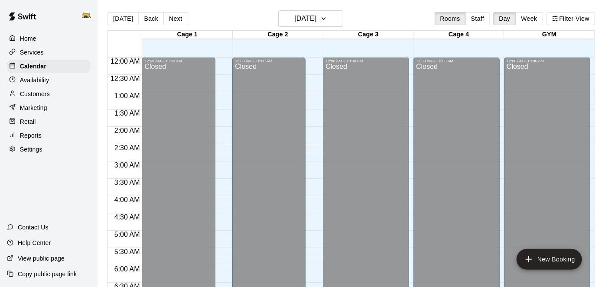
scroll to position [566, 0]
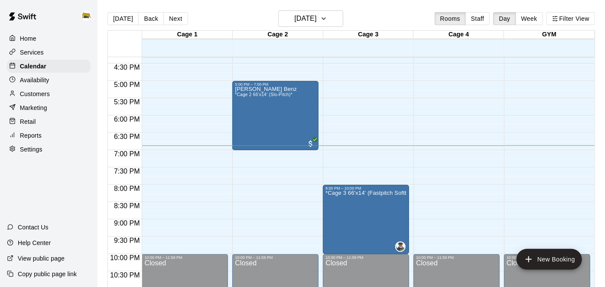
click at [29, 43] on div "Home" at bounding box center [49, 38] width 84 height 13
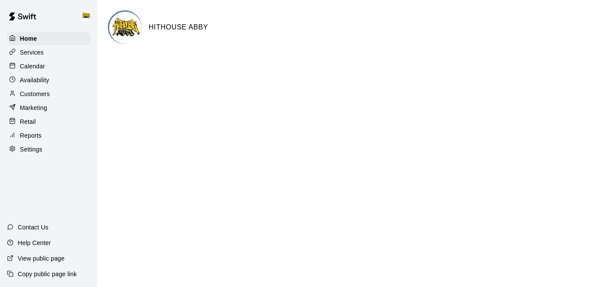
click at [42, 58] on div "Services" at bounding box center [49, 52] width 84 height 13
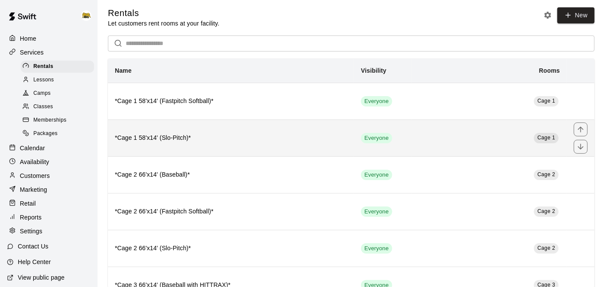
scroll to position [3, 0]
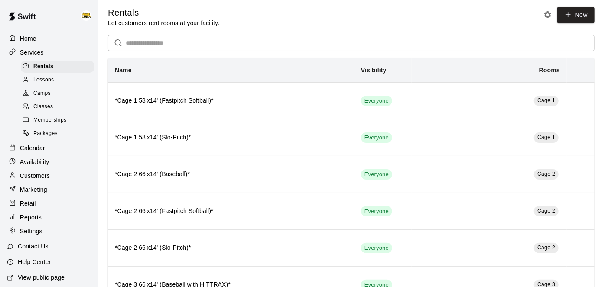
click at [49, 81] on span "Lessons" at bounding box center [43, 80] width 21 height 9
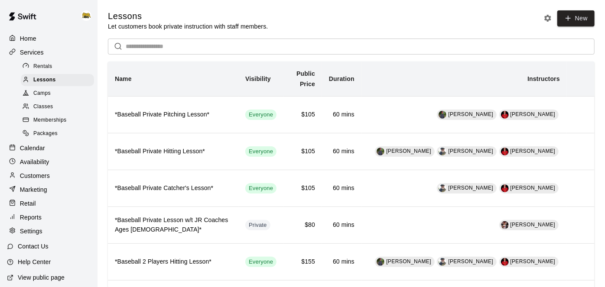
click at [36, 150] on p "Calendar" at bounding box center [32, 148] width 25 height 9
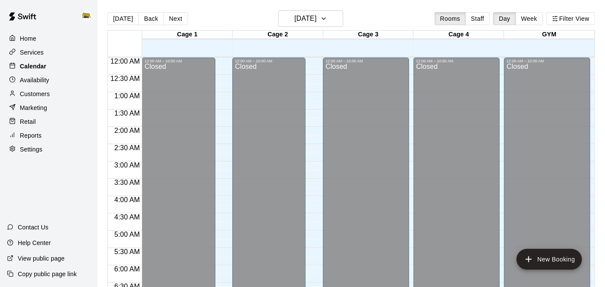
scroll to position [566, 0]
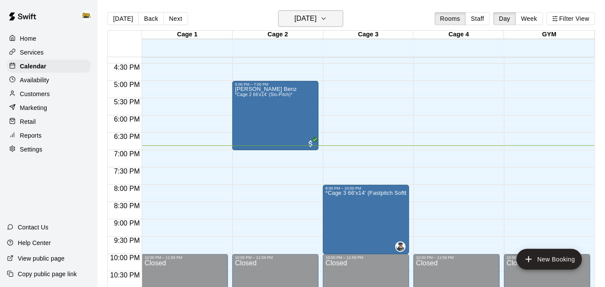
click at [331, 23] on button "[DATE]" at bounding box center [310, 18] width 65 height 16
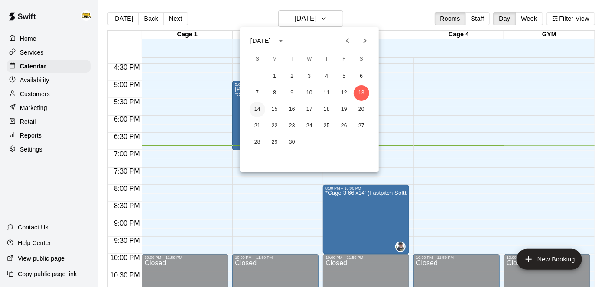
click at [256, 110] on button "14" at bounding box center [257, 110] width 16 height 16
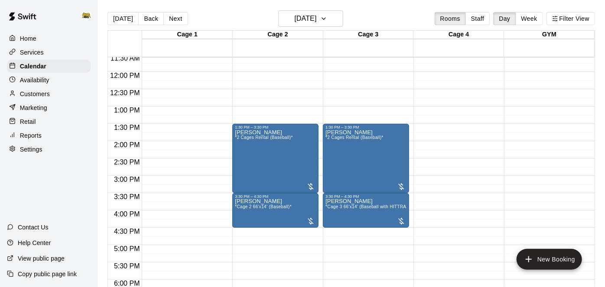
scroll to position [389, 0]
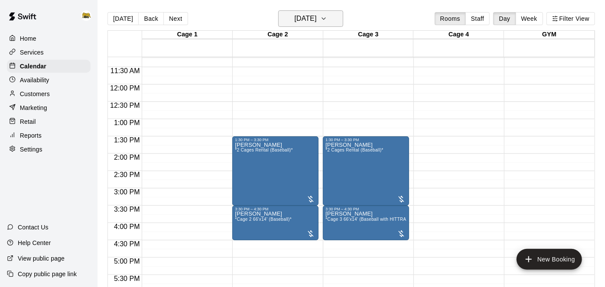
click at [327, 16] on icon "button" at bounding box center [323, 18] width 7 height 10
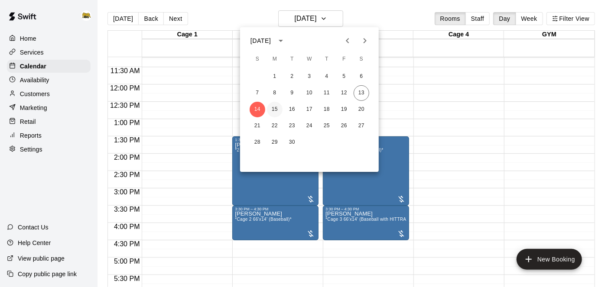
click at [276, 109] on button "15" at bounding box center [275, 110] width 16 height 16
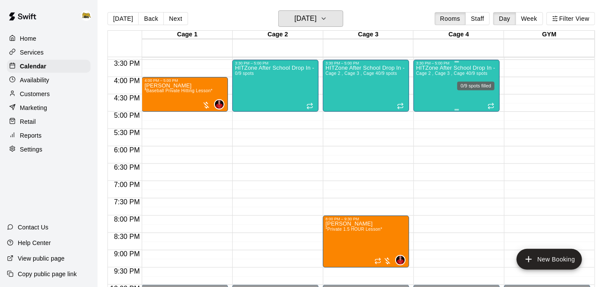
scroll to position [535, 0]
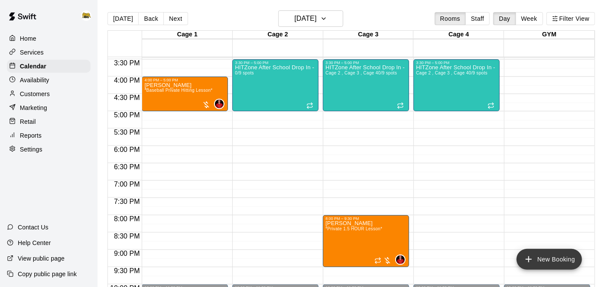
click at [532, 260] on icon "add" at bounding box center [528, 259] width 10 height 10
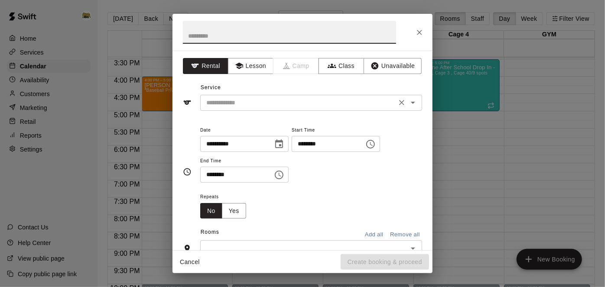
click at [414, 105] on icon "Open" at bounding box center [412, 102] width 10 height 10
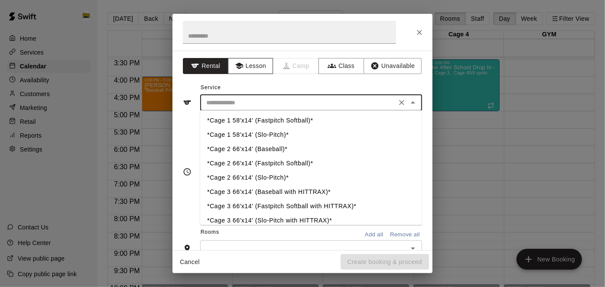
click at [255, 67] on button "Lesson" at bounding box center [250, 66] width 45 height 16
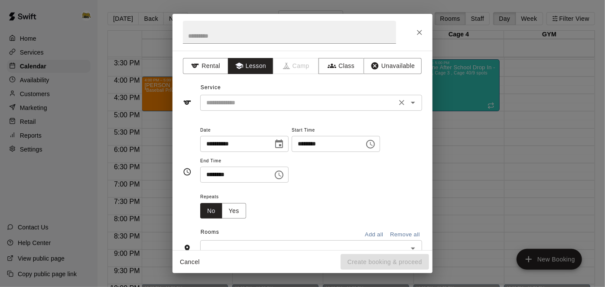
click at [411, 103] on icon "Open" at bounding box center [412, 102] width 10 height 10
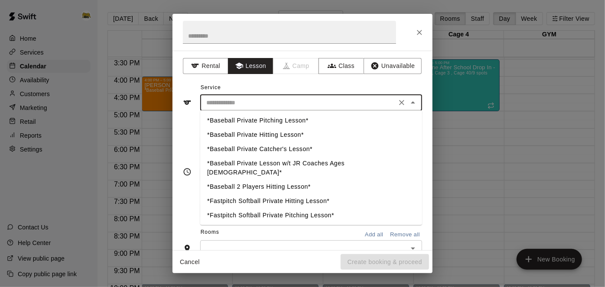
click at [274, 137] on li "*Baseball Private Hitting Lesson*" at bounding box center [311, 135] width 222 height 14
type input "**********"
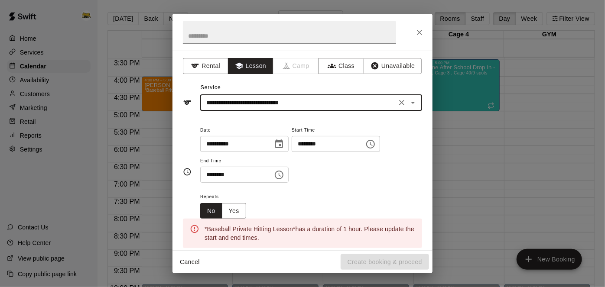
click at [291, 152] on input "********" at bounding box center [324, 144] width 67 height 16
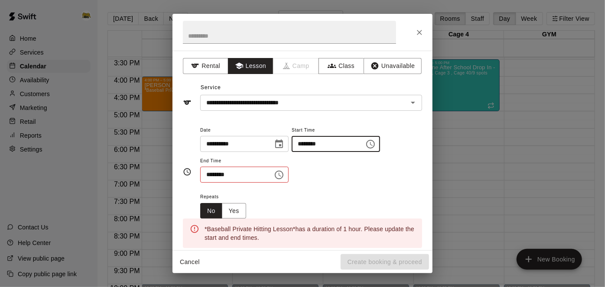
type input "********"
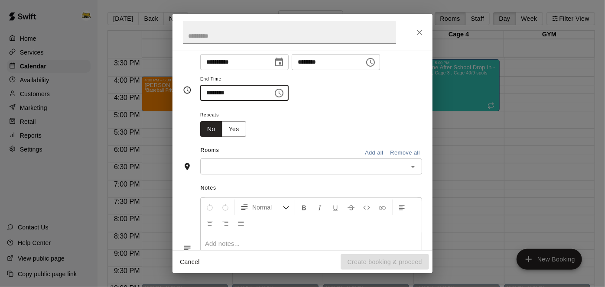
scroll to position [85, 0]
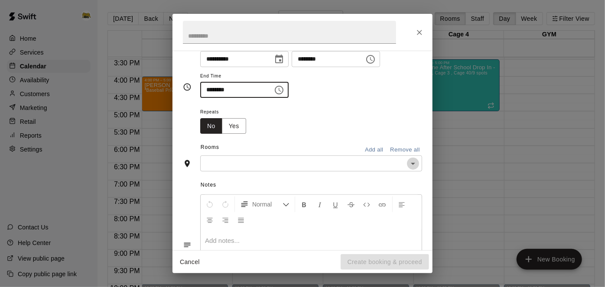
click at [413, 169] on icon "Open" at bounding box center [412, 163] width 10 height 10
type input "********"
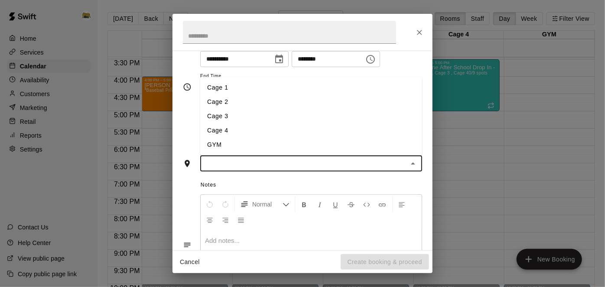
click at [250, 123] on li "Cage 3" at bounding box center [311, 116] width 222 height 14
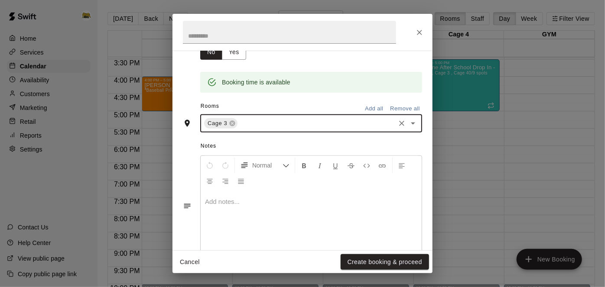
scroll to position [159, 0]
click at [374, 264] on button "Create booking & proceed" at bounding box center [384, 262] width 88 height 16
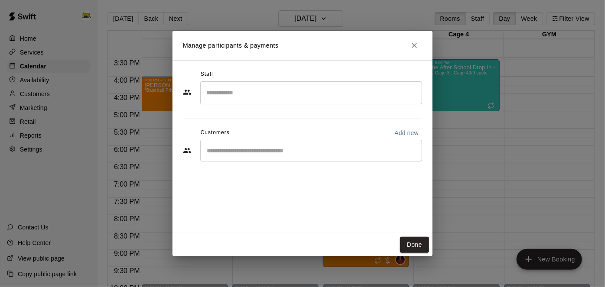
click at [344, 155] on div "​" at bounding box center [311, 151] width 222 height 22
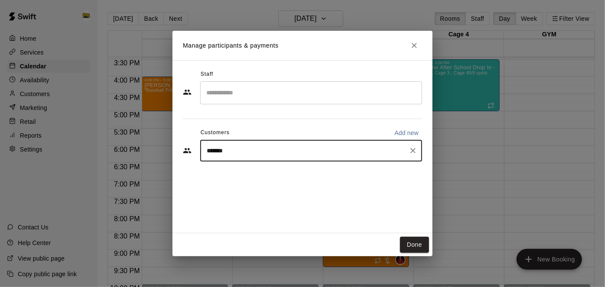
type input "*****"
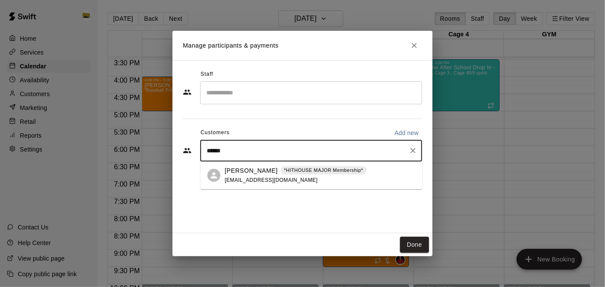
click at [265, 177] on span "[EMAIL_ADDRESS][DOMAIN_NAME]" at bounding box center [271, 180] width 93 height 6
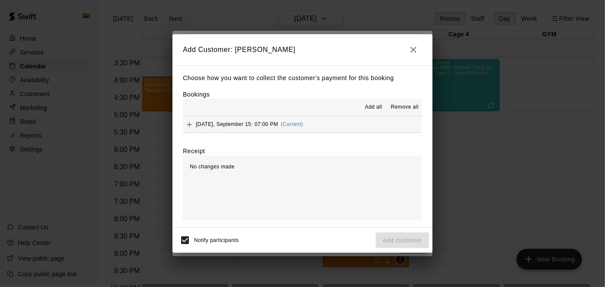
click at [374, 110] on span "Add all" at bounding box center [373, 107] width 17 height 9
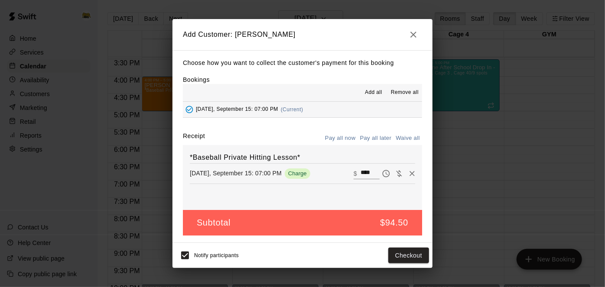
click at [374, 138] on button "Pay all later" at bounding box center [376, 138] width 36 height 13
click at [399, 257] on button "Add customer" at bounding box center [401, 256] width 53 height 16
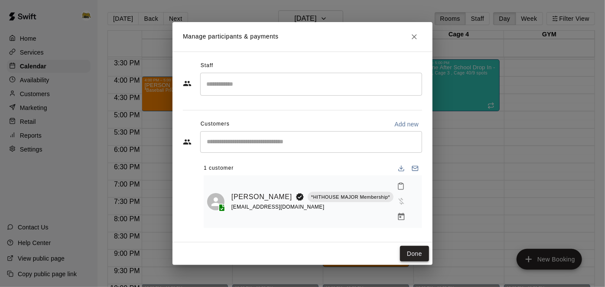
click at [416, 247] on button "Done" at bounding box center [414, 254] width 29 height 16
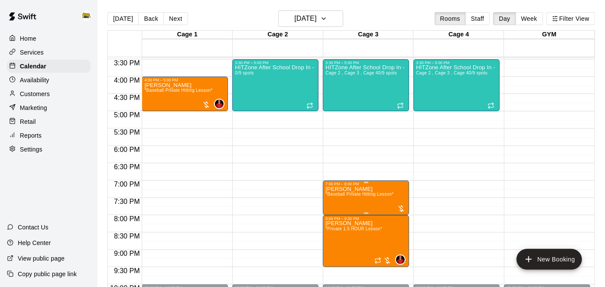
click at [357, 196] on span "*Baseball Private Hitting Lesson*" at bounding box center [359, 194] width 68 height 5
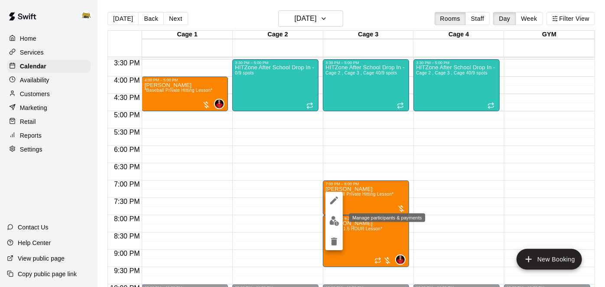
click at [333, 222] on img "edit" at bounding box center [334, 221] width 10 height 10
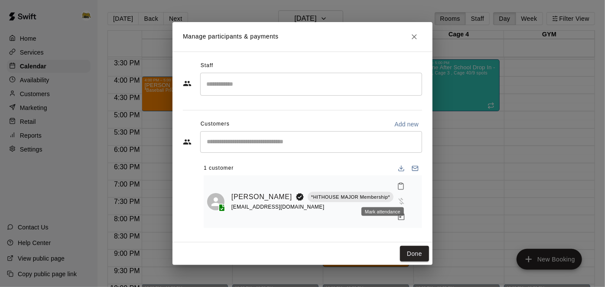
click at [397, 190] on icon "Mark attendance" at bounding box center [401, 186] width 8 height 8
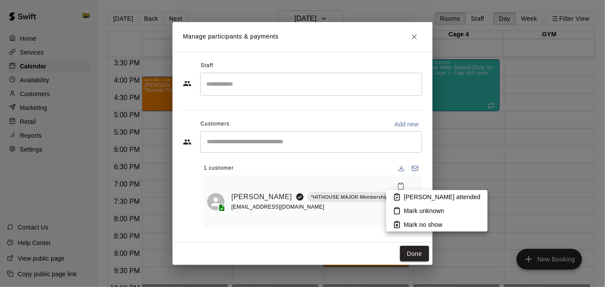
click at [380, 175] on div at bounding box center [302, 143] width 605 height 287
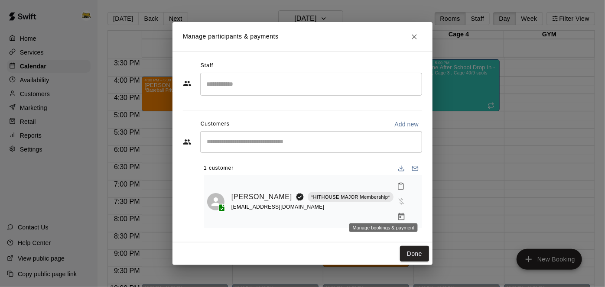
click at [397, 213] on icon "Manage bookings & payment" at bounding box center [401, 217] width 9 height 9
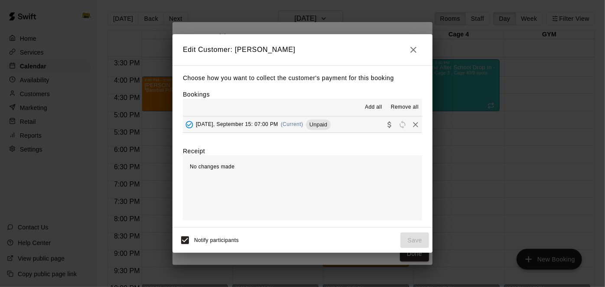
click at [341, 132] on button "[DATE], September 15: 07:00 PM (Current) Unpaid" at bounding box center [302, 124] width 239 height 16
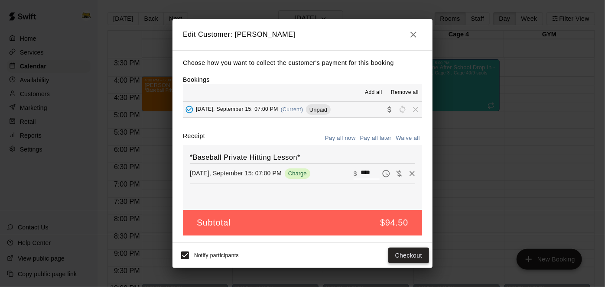
click at [419, 257] on button "Checkout" at bounding box center [408, 256] width 41 height 16
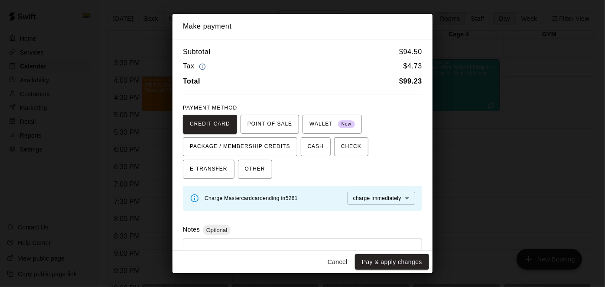
click at [409, 83] on b "$ 99.23" at bounding box center [410, 81] width 23 height 7
click at [333, 269] on button "Cancel" at bounding box center [337, 262] width 28 height 16
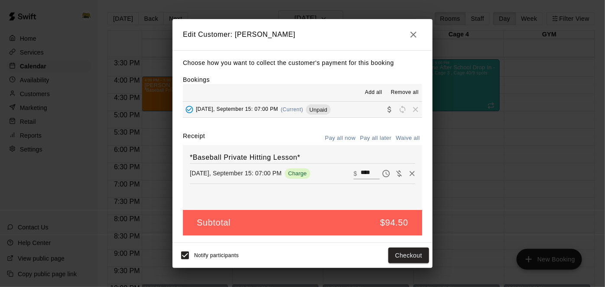
click at [411, 34] on icon "button" at bounding box center [413, 34] width 10 height 10
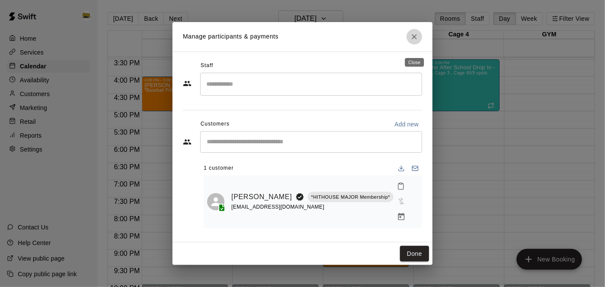
click at [415, 41] on icon "Close" at bounding box center [414, 36] width 9 height 9
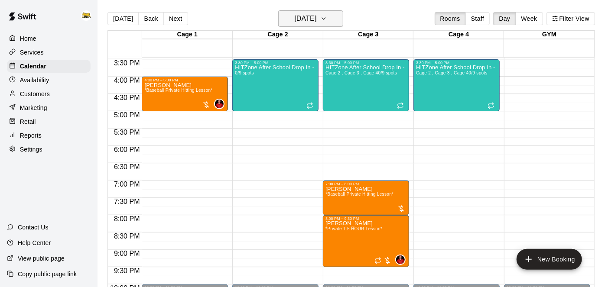
click at [305, 23] on h6 "[DATE]" at bounding box center [305, 19] width 22 height 12
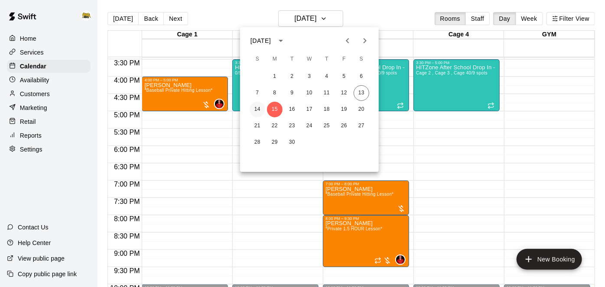
click at [257, 111] on button "14" at bounding box center [257, 110] width 16 height 16
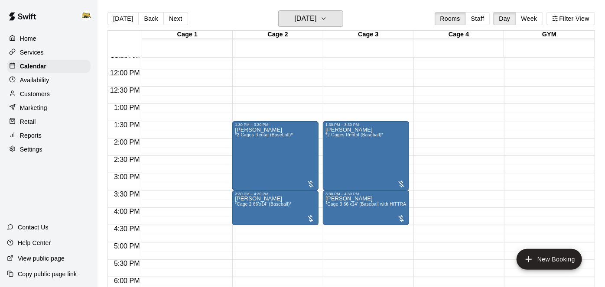
scroll to position [382, 0]
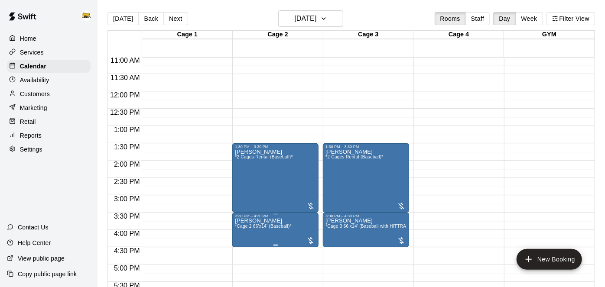
click at [242, 249] on img "edit" at bounding box center [244, 247] width 10 height 10
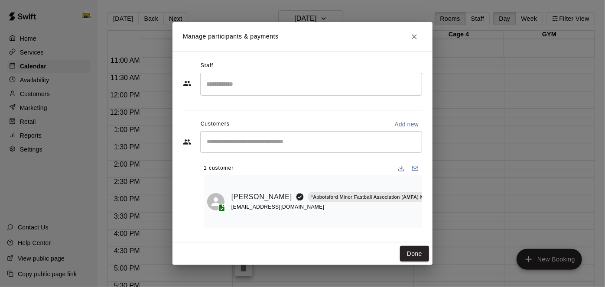
scroll to position [0, 14]
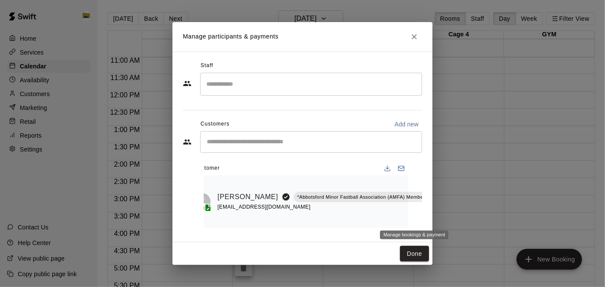
click at [443, 217] on icon "Manage bookings & payment" at bounding box center [447, 217] width 9 height 9
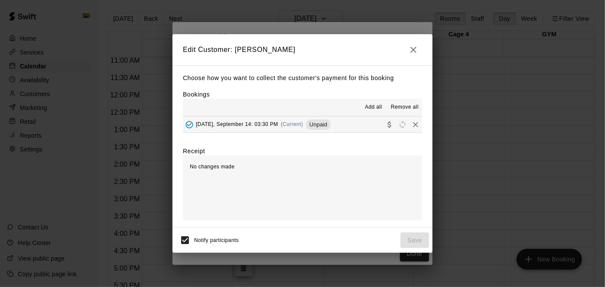
click at [355, 128] on button "[DATE], September 14: 03:30 PM (Current) Unpaid" at bounding box center [302, 124] width 239 height 16
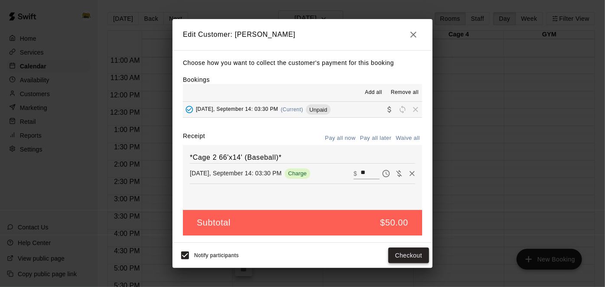
click at [413, 255] on button "Checkout" at bounding box center [408, 256] width 41 height 16
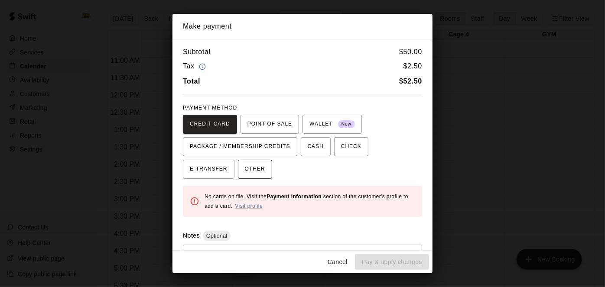
click at [245, 169] on span "OTHER" at bounding box center [255, 169] width 20 height 14
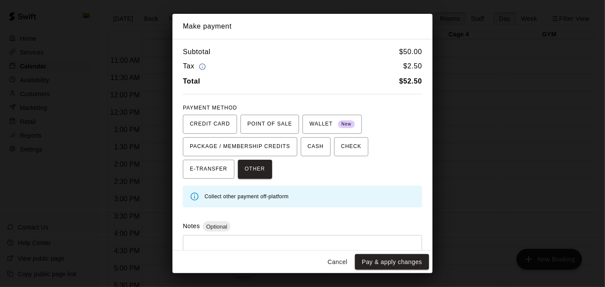
scroll to position [31, 0]
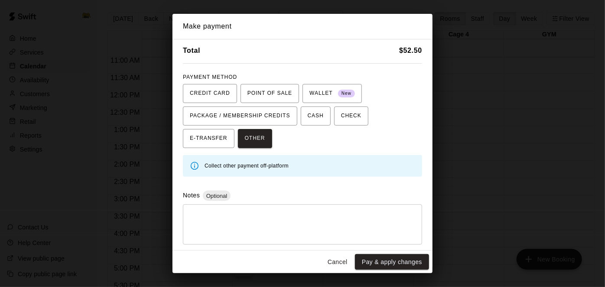
click at [255, 241] on div "* ​" at bounding box center [302, 224] width 239 height 40
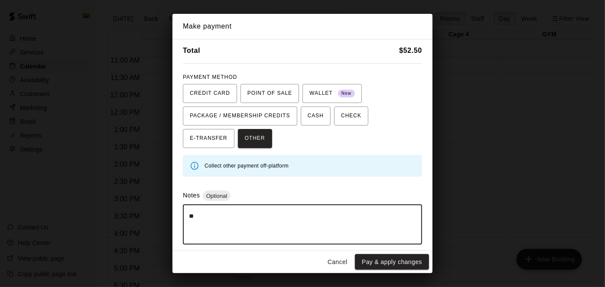
type textarea "*"
type textarea "**********"
click at [331, 257] on button "Cancel" at bounding box center [337, 262] width 28 height 16
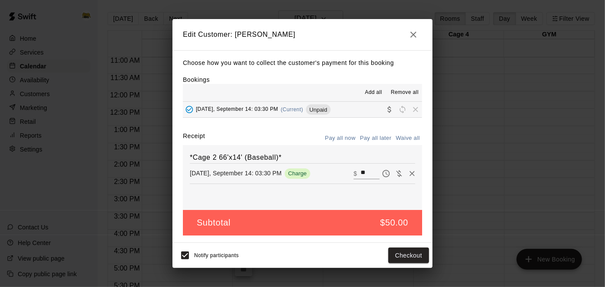
click at [415, 36] on icon "button" at bounding box center [413, 34] width 10 height 10
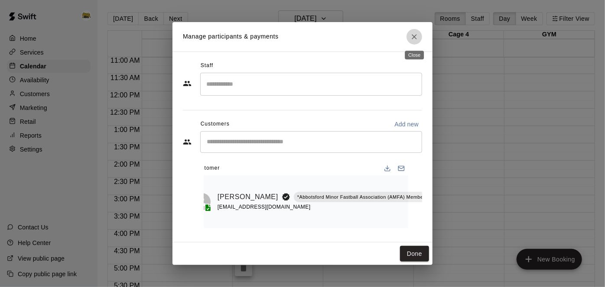
click at [411, 40] on icon "Close" at bounding box center [414, 36] width 9 height 9
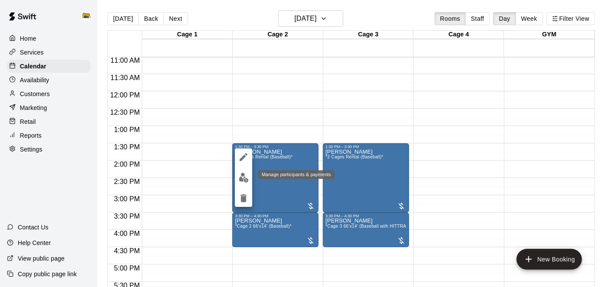
click at [245, 178] on img "edit" at bounding box center [244, 178] width 10 height 10
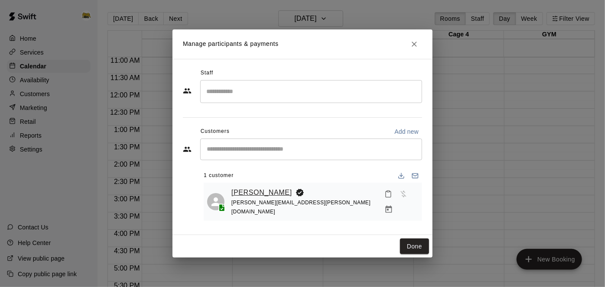
click at [262, 194] on link "[PERSON_NAME]" at bounding box center [261, 192] width 61 height 11
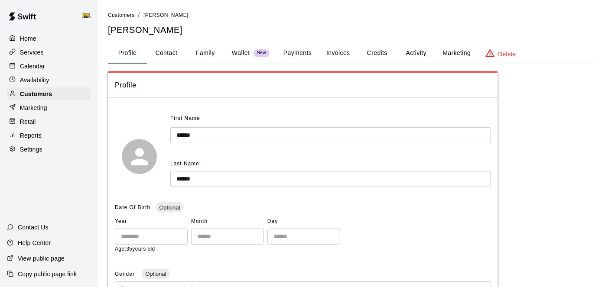
click at [169, 60] on button "Contact" at bounding box center [166, 53] width 39 height 21
select select "**"
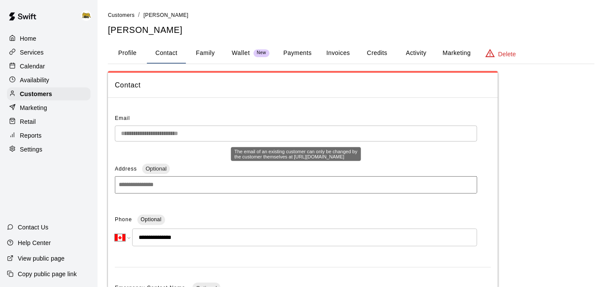
scroll to position [1, 0]
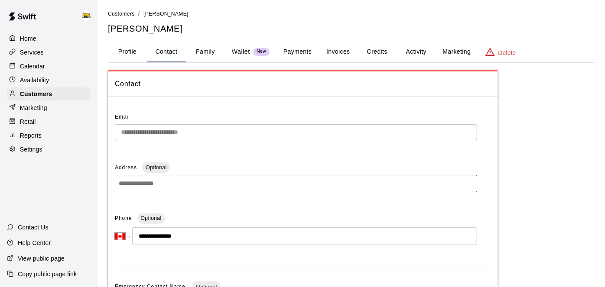
click at [215, 51] on button "Family" at bounding box center [205, 52] width 39 height 21
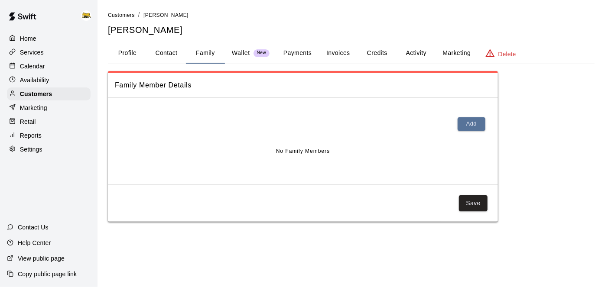
scroll to position [0, 0]
click at [245, 54] on p "Wallet" at bounding box center [241, 52] width 18 height 9
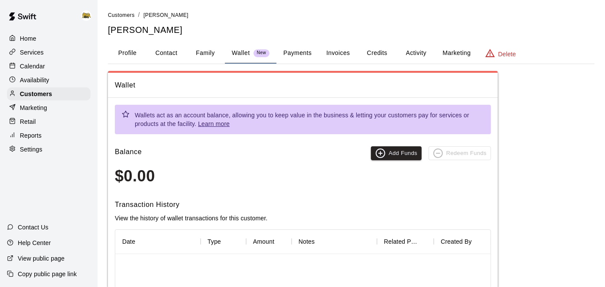
click at [296, 52] on button "Payments" at bounding box center [297, 53] width 42 height 21
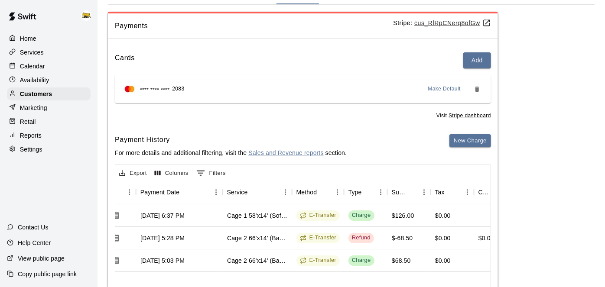
scroll to position [60, 0]
click at [332, 222] on div "E-Transfer" at bounding box center [318, 215] width 52 height 23
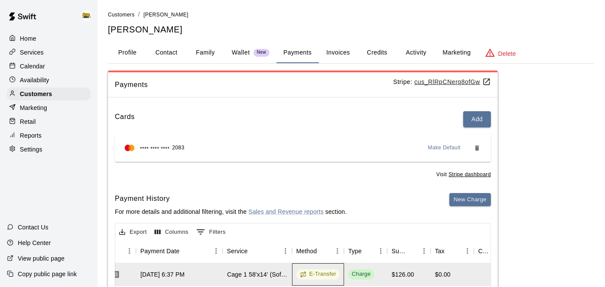
scroll to position [1, 0]
click at [342, 48] on button "Invoices" at bounding box center [337, 52] width 39 height 21
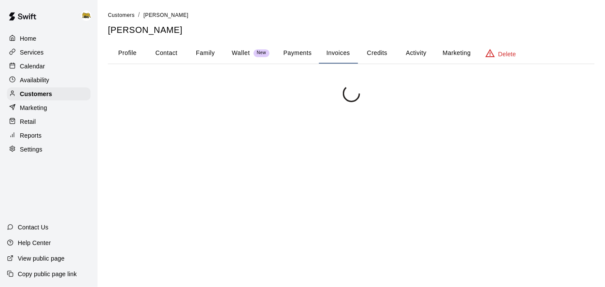
scroll to position [0, 0]
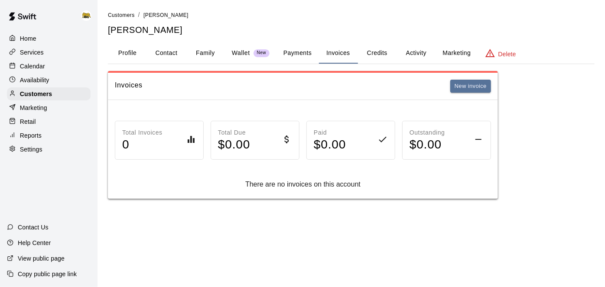
click at [378, 52] on button "Credits" at bounding box center [376, 53] width 39 height 21
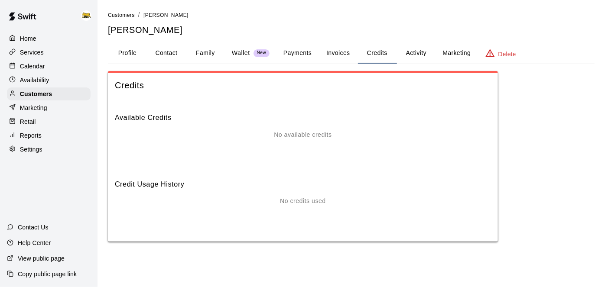
click at [424, 53] on button "Activity" at bounding box center [415, 53] width 39 height 21
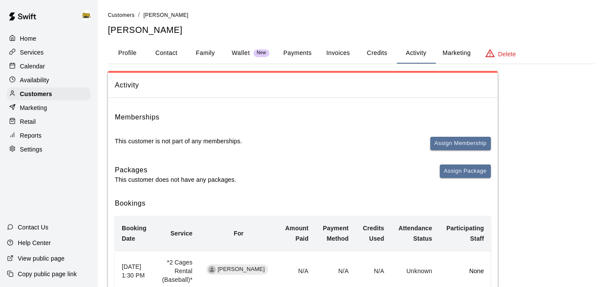
scroll to position [1, 0]
click at [293, 52] on button "Payments" at bounding box center [297, 52] width 42 height 21
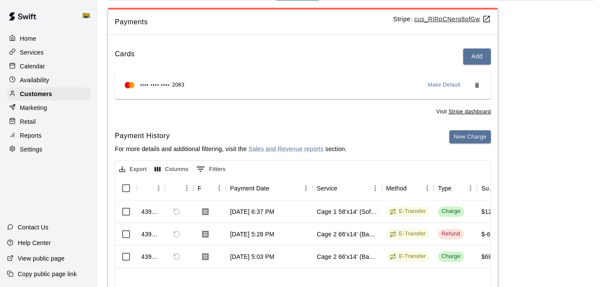
scroll to position [0, 0]
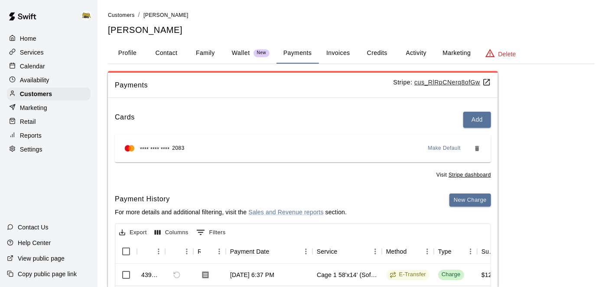
click at [412, 55] on button "Activity" at bounding box center [415, 53] width 39 height 21
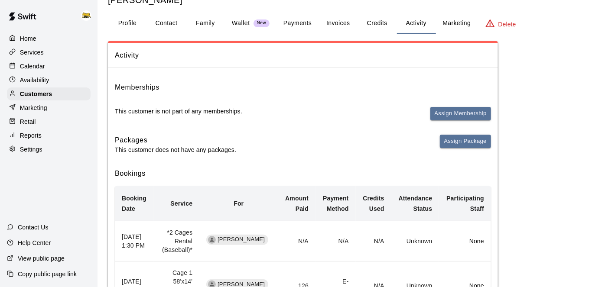
scroll to position [25, 0]
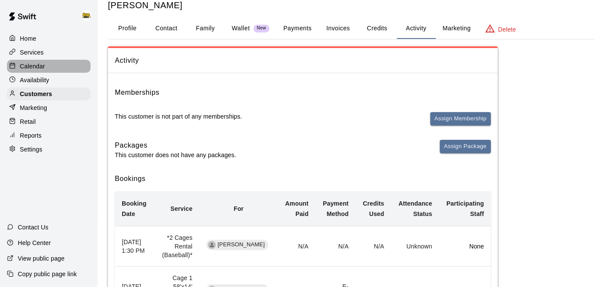
click at [32, 71] on p "Calendar" at bounding box center [32, 66] width 25 height 9
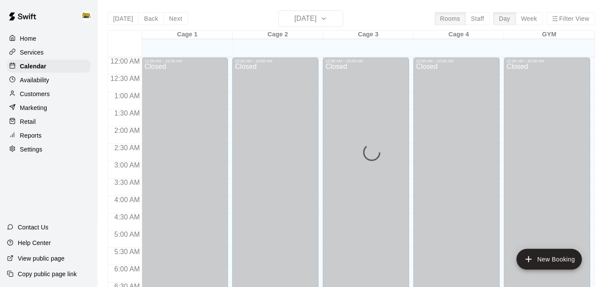
click at [34, 95] on p "Customers" at bounding box center [35, 94] width 30 height 9
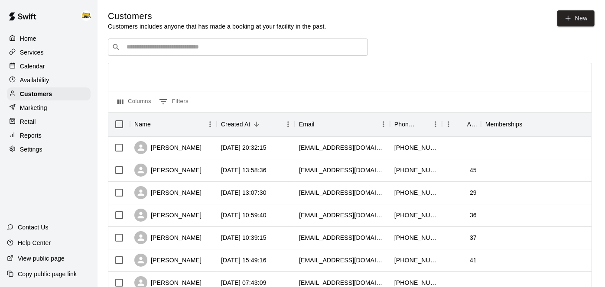
scroll to position [2, 0]
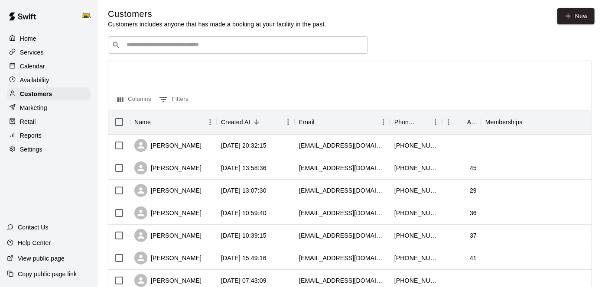
click at [28, 41] on p "Home" at bounding box center [28, 38] width 16 height 9
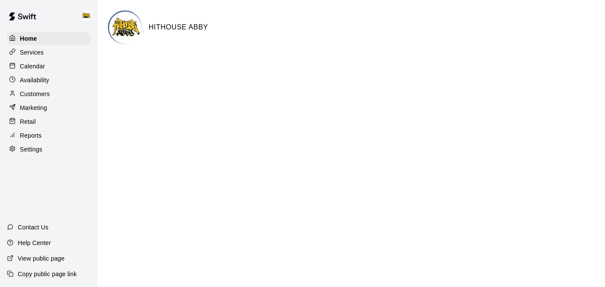
click at [37, 68] on p "Calendar" at bounding box center [32, 66] width 25 height 9
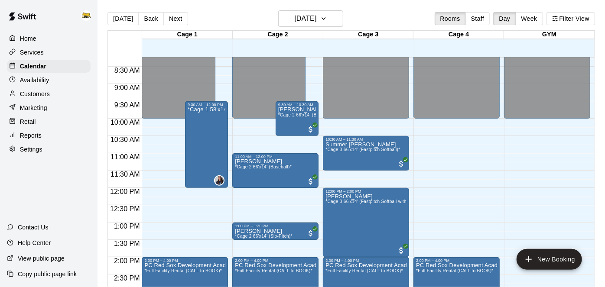
scroll to position [285, 0]
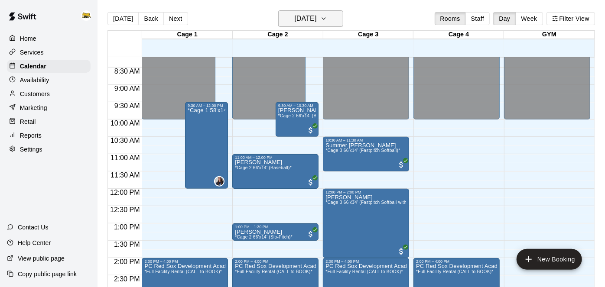
click at [327, 23] on icon "button" at bounding box center [323, 18] width 7 height 10
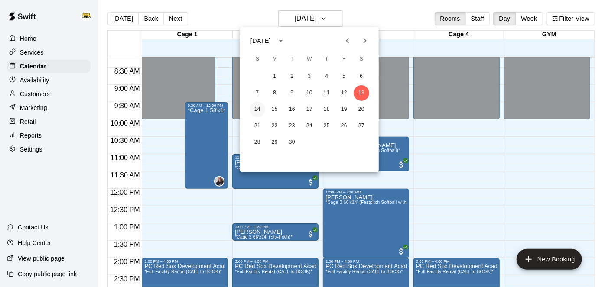
click at [259, 110] on button "14" at bounding box center [257, 110] width 16 height 16
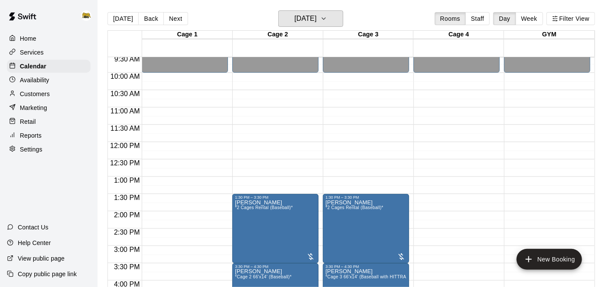
scroll to position [322, 0]
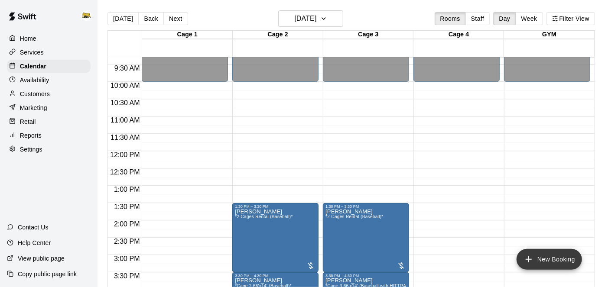
click at [526, 263] on icon "add" at bounding box center [528, 259] width 10 height 10
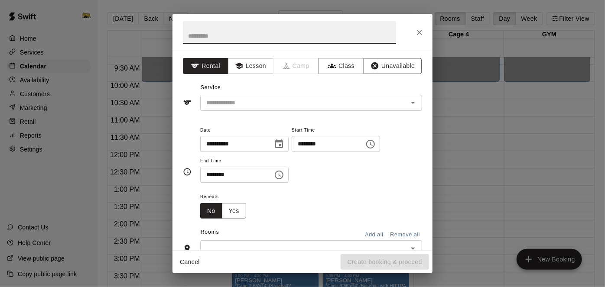
click at [390, 60] on button "Unavailable" at bounding box center [392, 66] width 58 height 16
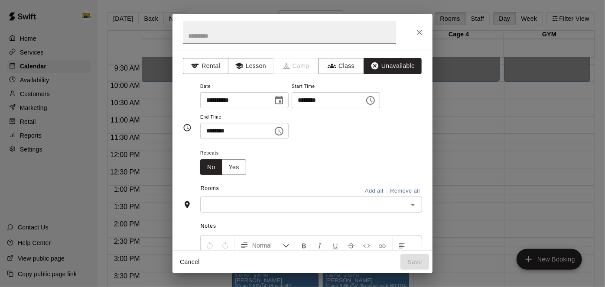
click at [291, 108] on input "********" at bounding box center [324, 100] width 67 height 16
type input "********"
click at [376, 198] on button "Add all" at bounding box center [374, 190] width 28 height 13
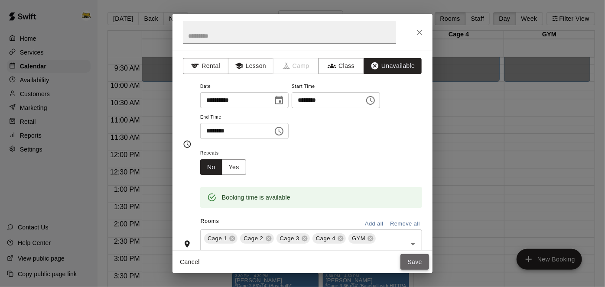
click at [407, 259] on button "Save" at bounding box center [414, 262] width 29 height 16
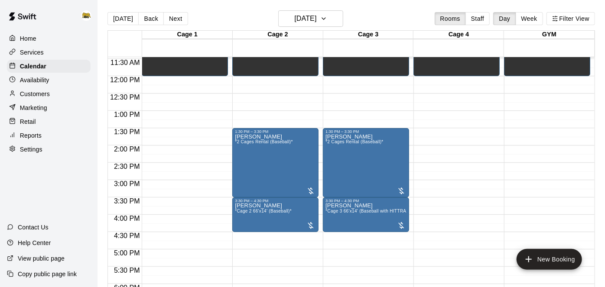
scroll to position [398, 0]
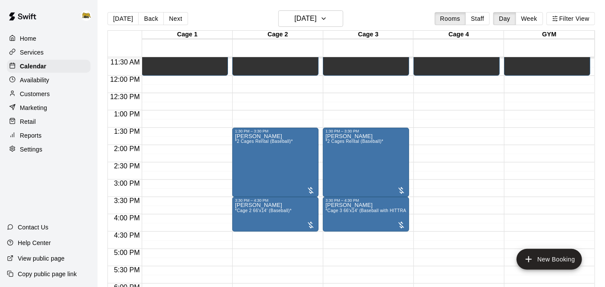
click at [29, 150] on p "Settings" at bounding box center [31, 149] width 23 height 9
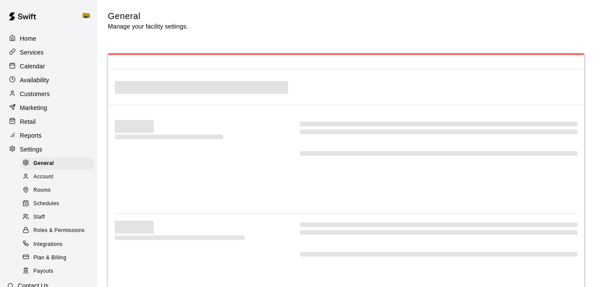
select select "**"
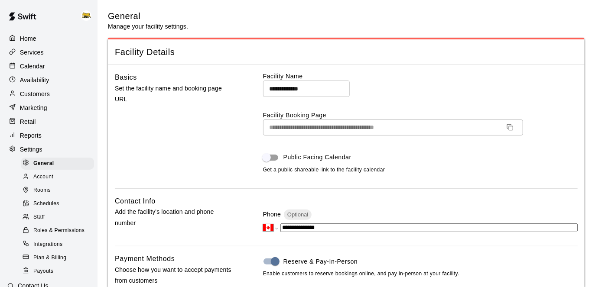
click at [42, 217] on span "Staff" at bounding box center [38, 217] width 11 height 9
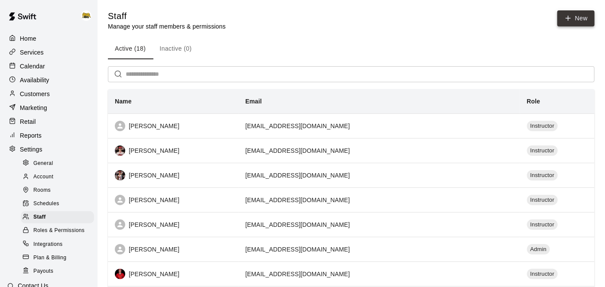
click at [565, 18] on icon at bounding box center [568, 18] width 8 height 8
select select "**"
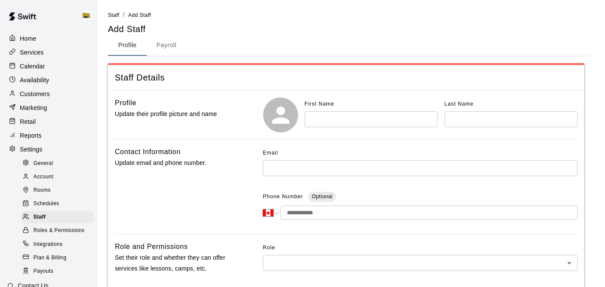
click at [381, 128] on div "First Name ​ Last Name ​" at bounding box center [420, 114] width 314 height 35
click at [385, 120] on input "text" at bounding box center [370, 119] width 133 height 16
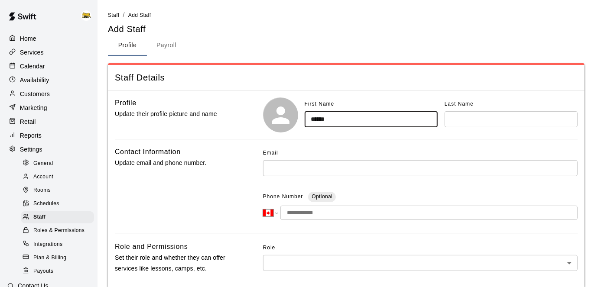
type input "*****"
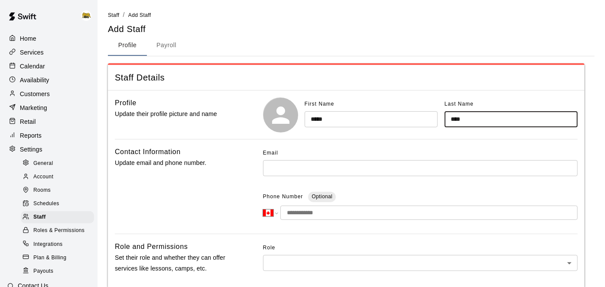
type input "****"
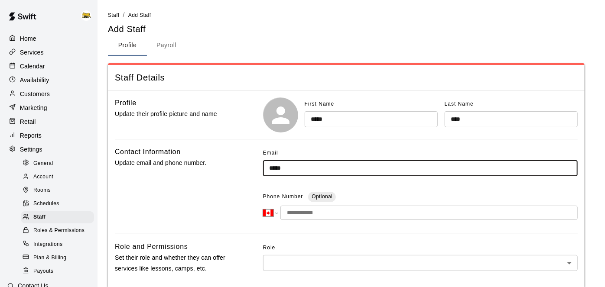
click at [388, 116] on input "*****" at bounding box center [370, 119] width 133 height 16
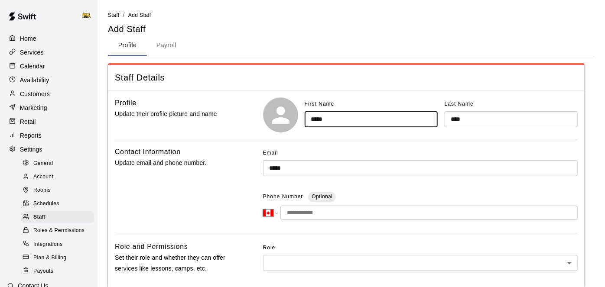
click at [388, 116] on input "*****" at bounding box center [370, 119] width 133 height 16
click at [381, 164] on input "*****" at bounding box center [420, 168] width 314 height 16
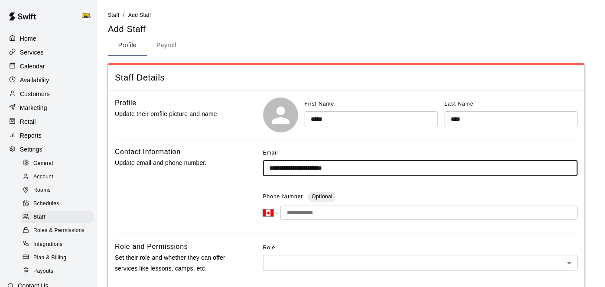
type input "**********"
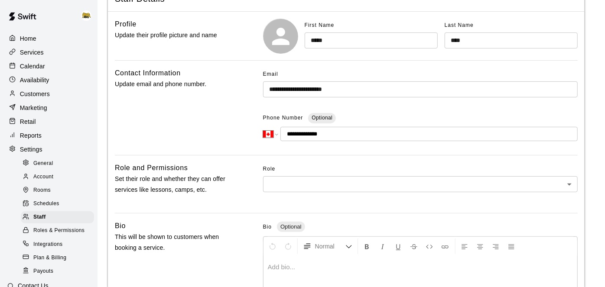
scroll to position [81, 0]
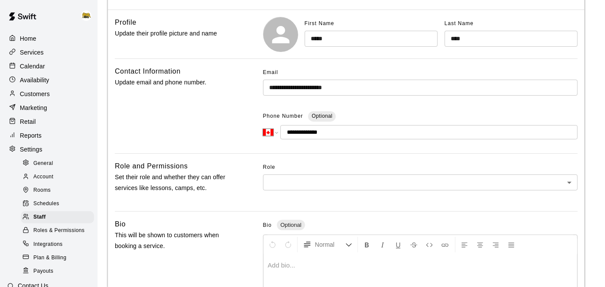
type input "**********"
click at [569, 184] on body "**********" at bounding box center [302, 203] width 605 height 568
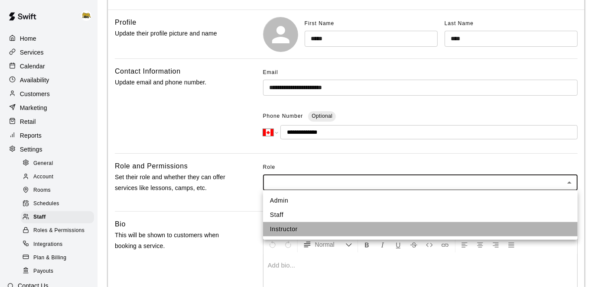
click at [294, 225] on li "Instructor" at bounding box center [420, 229] width 314 height 14
type input "**********"
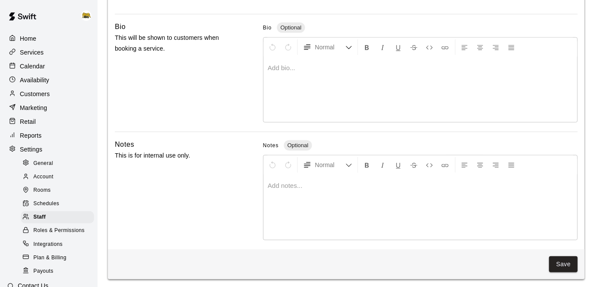
scroll to position [279, 0]
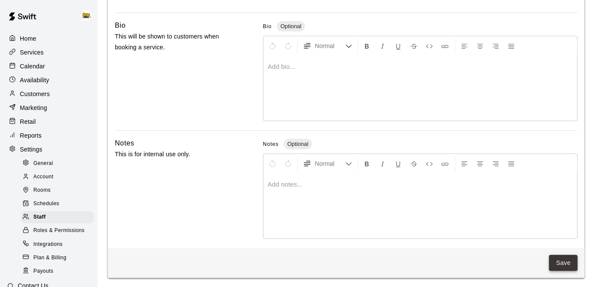
click at [574, 260] on button "Save" at bounding box center [563, 263] width 29 height 16
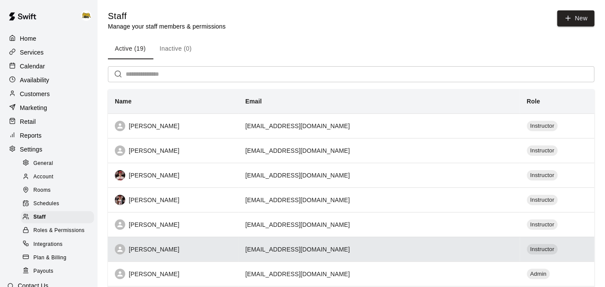
click at [351, 249] on td "[EMAIL_ADDRESS][DOMAIN_NAME]" at bounding box center [378, 249] width 281 height 25
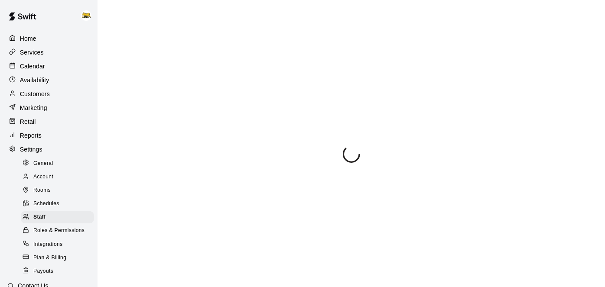
select select "**"
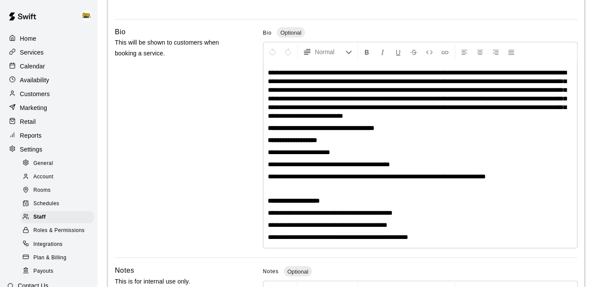
scroll to position [277, 0]
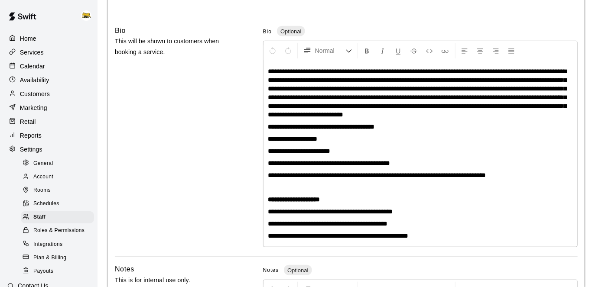
click at [54, 63] on div "Calendar" at bounding box center [49, 66] width 84 height 13
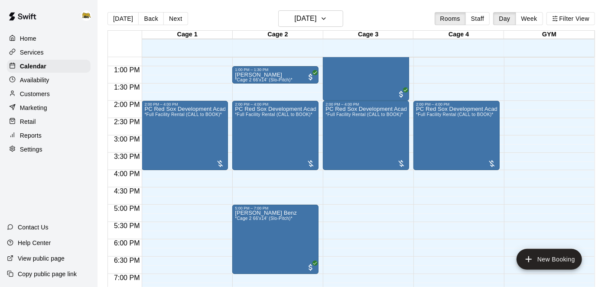
scroll to position [438, 0]
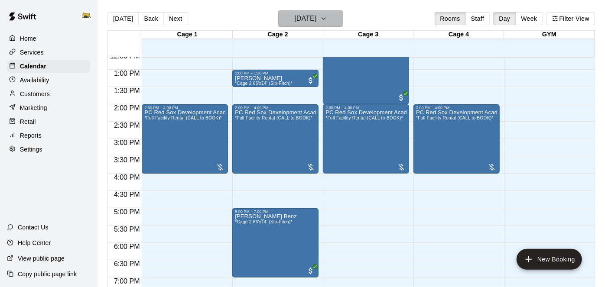
click at [327, 23] on icon "button" at bounding box center [323, 18] width 7 height 10
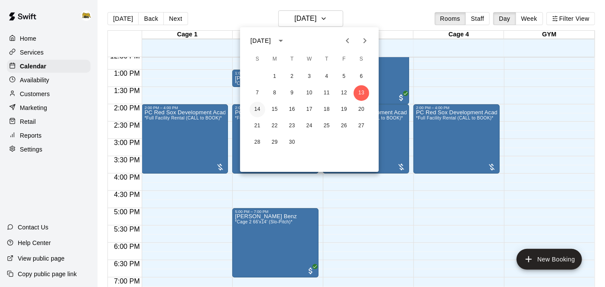
click at [261, 109] on button "14" at bounding box center [257, 110] width 16 height 16
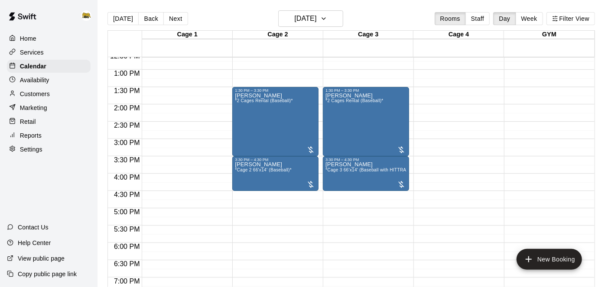
click at [33, 39] on p "Home" at bounding box center [28, 38] width 16 height 9
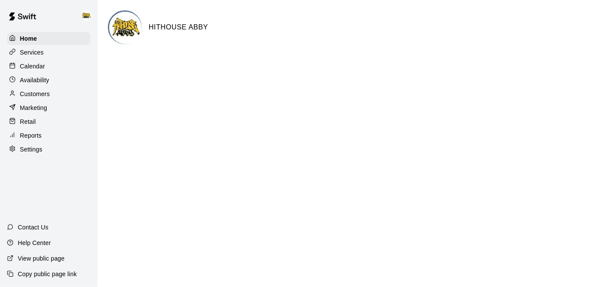
click at [48, 65] on div "Calendar" at bounding box center [49, 66] width 84 height 13
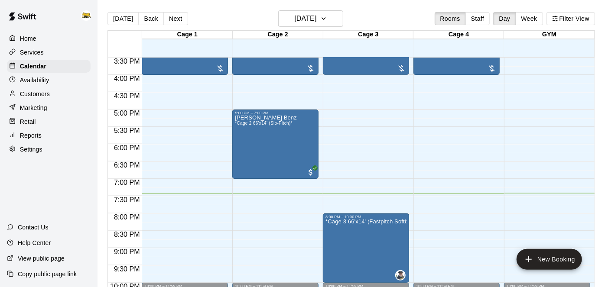
scroll to position [498, 0]
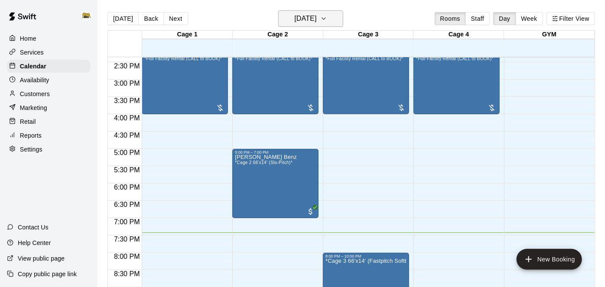
click at [327, 21] on icon "button" at bounding box center [323, 18] width 7 height 10
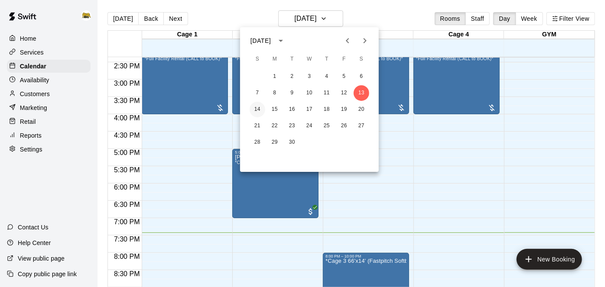
click at [258, 111] on button "14" at bounding box center [257, 110] width 16 height 16
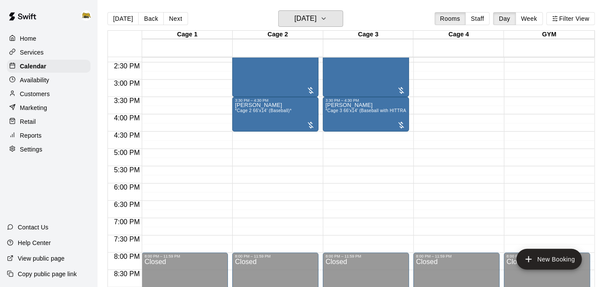
scroll to position [441, 0]
